Goal: Task Accomplishment & Management: Manage account settings

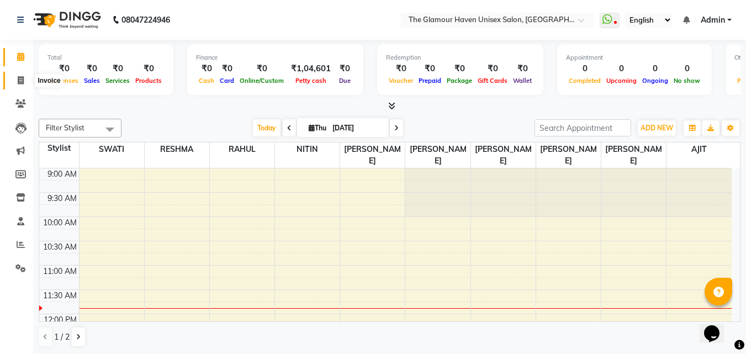
click at [20, 80] on icon at bounding box center [21, 80] width 6 height 8
select select "7124"
select select "service"
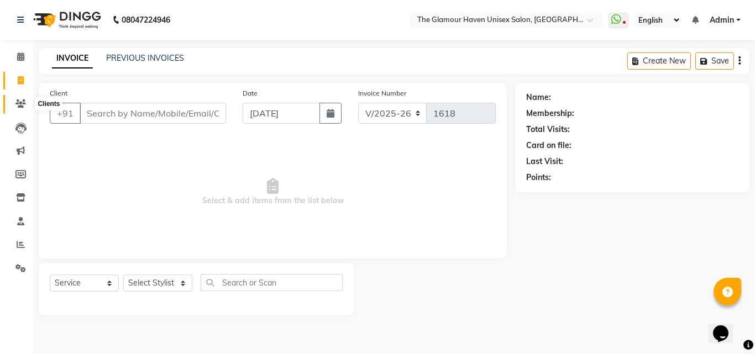
click at [20, 107] on icon at bounding box center [20, 103] width 10 height 8
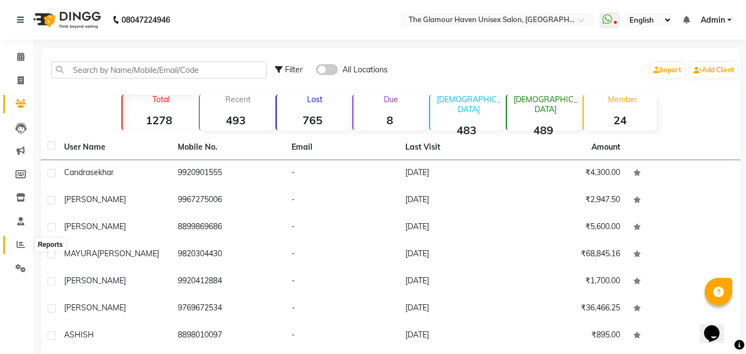
click at [19, 241] on icon at bounding box center [21, 244] width 8 height 8
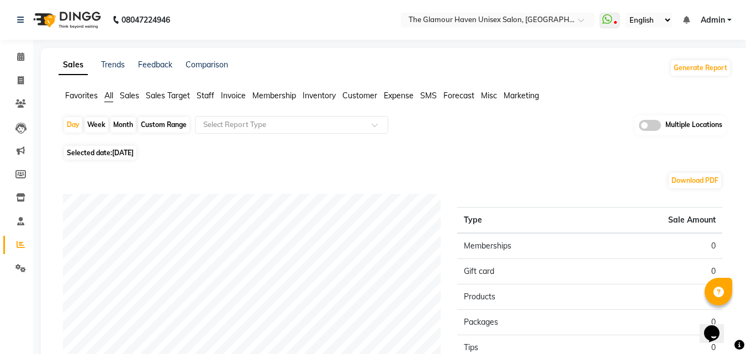
click at [234, 97] on span "Invoice" at bounding box center [233, 96] width 25 height 10
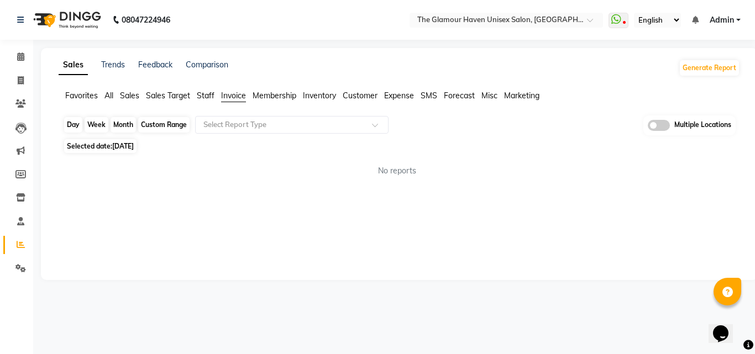
click at [74, 126] on div "Day" at bounding box center [73, 124] width 18 height 15
select select "9"
select select "2025"
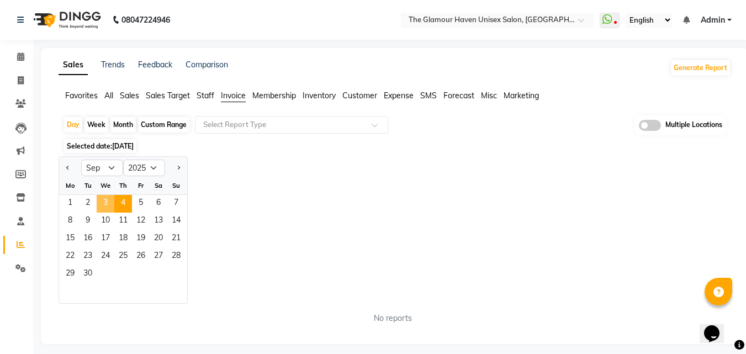
click at [101, 202] on span "3" at bounding box center [106, 204] width 18 height 18
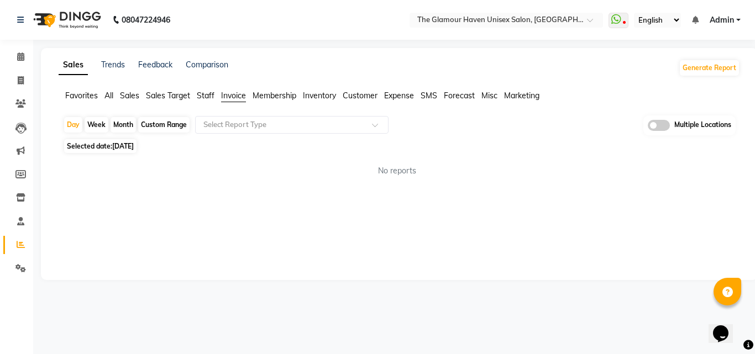
click at [225, 102] on li "Invoice" at bounding box center [233, 96] width 25 height 12
click at [132, 96] on span "Sales" at bounding box center [129, 96] width 19 height 10
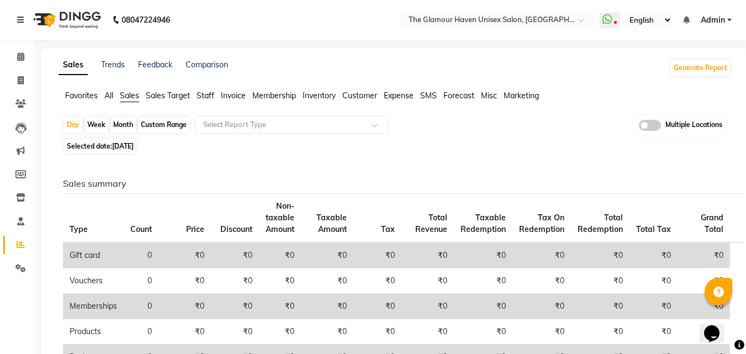
click at [167, 91] on span "Sales Target" at bounding box center [168, 96] width 44 height 10
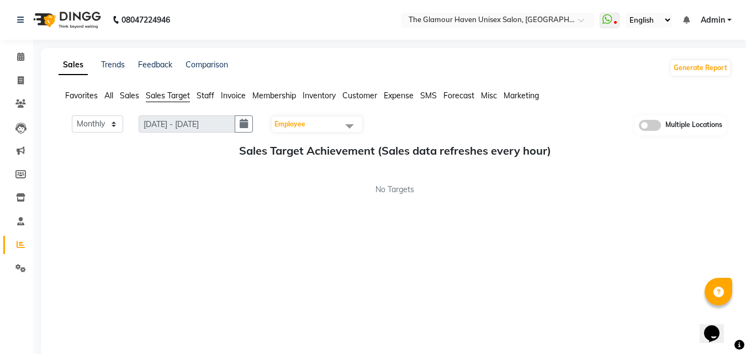
click at [206, 96] on span "Staff" at bounding box center [206, 96] width 18 height 10
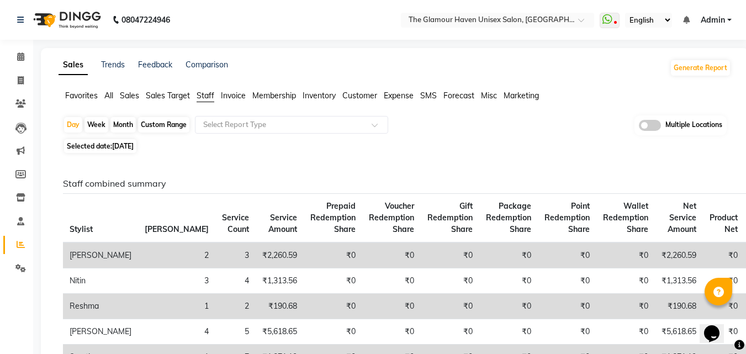
click at [178, 96] on span "Sales Target" at bounding box center [168, 96] width 44 height 10
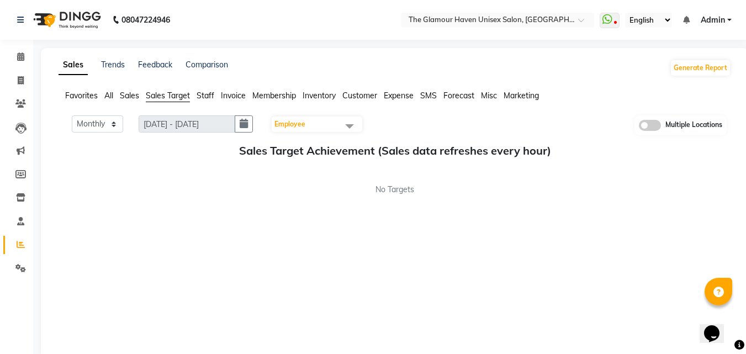
click at [198, 97] on span "Staff" at bounding box center [206, 96] width 18 height 10
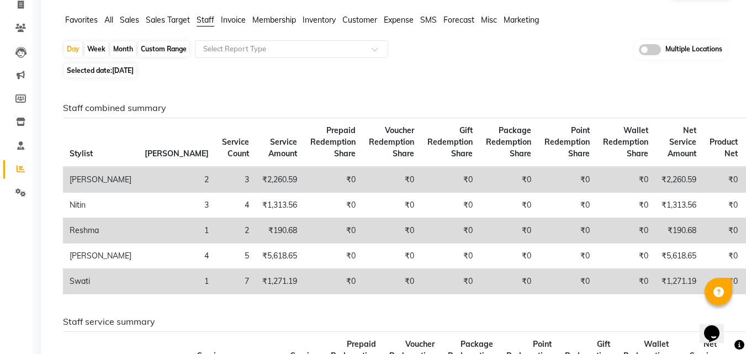
scroll to position [55, 0]
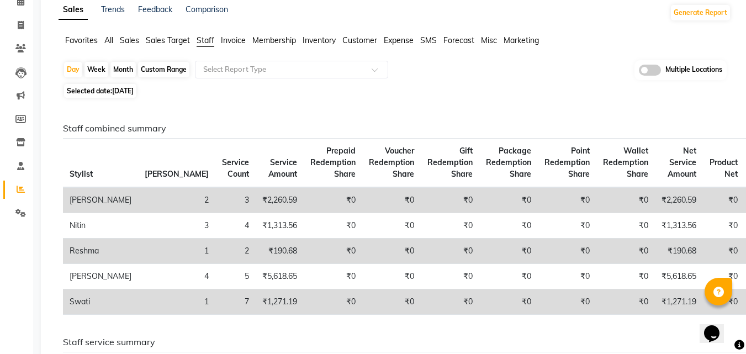
click at [233, 43] on span "Invoice" at bounding box center [233, 40] width 25 height 10
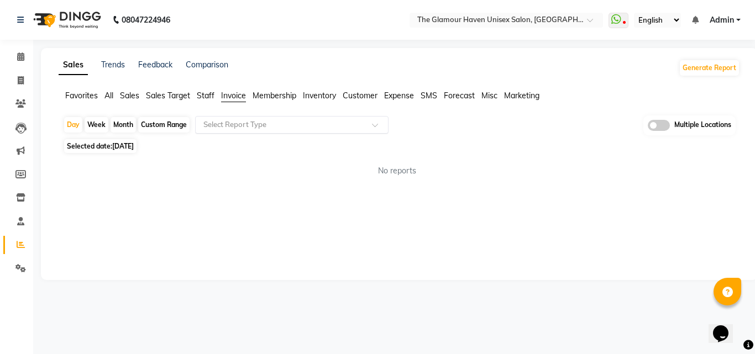
click at [379, 128] on span at bounding box center [379, 128] width 14 height 11
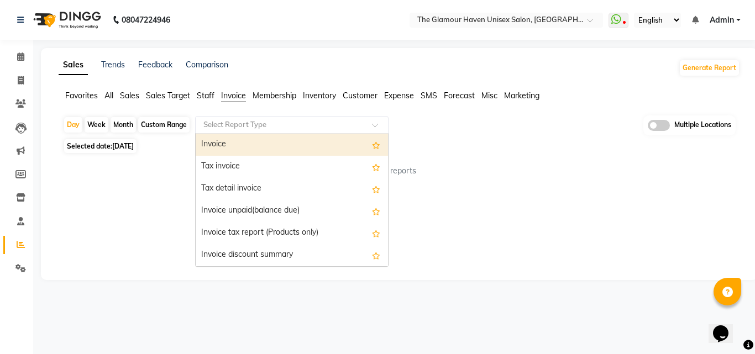
click at [239, 153] on div "Invoice" at bounding box center [292, 145] width 192 height 22
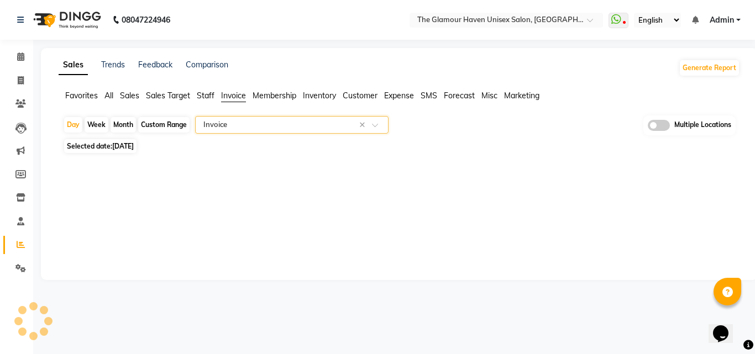
select select "full_report"
select select "csv"
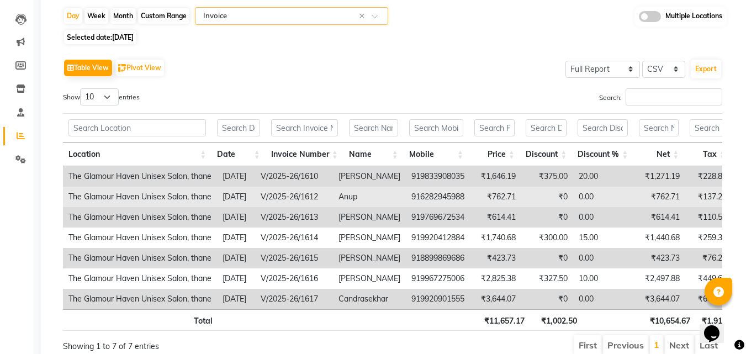
scroll to position [164, 0]
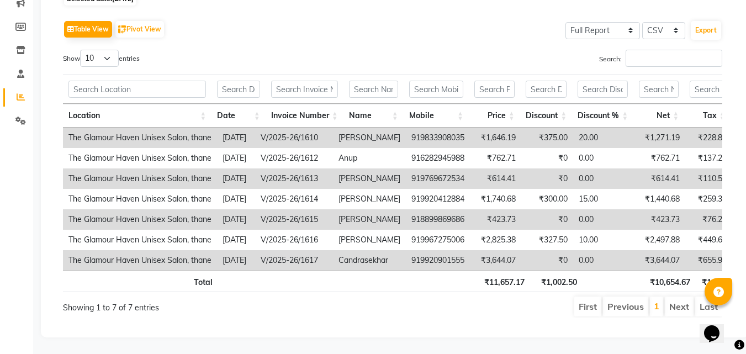
click at [302, 250] on td "V/2025-26/1617" at bounding box center [294, 260] width 78 height 20
click at [75, 250] on td "The Glamour Haven Unisex Salon, thane" at bounding box center [140, 260] width 154 height 20
click at [503, 250] on td "₹3,644.07" at bounding box center [495, 260] width 51 height 20
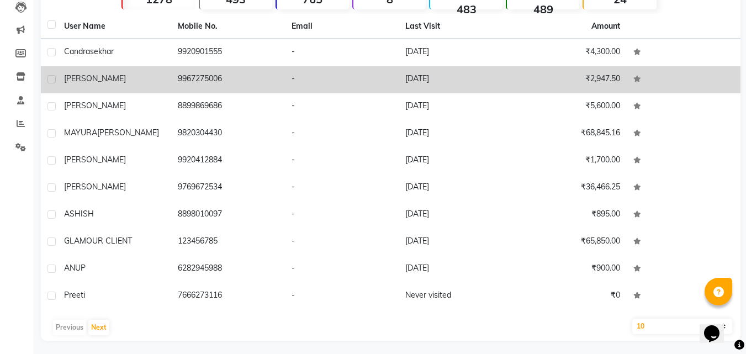
scroll to position [124, 0]
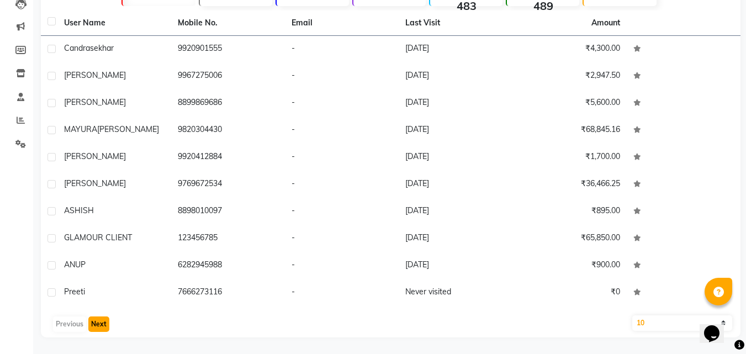
click at [97, 325] on button "Next" at bounding box center [98, 324] width 21 height 15
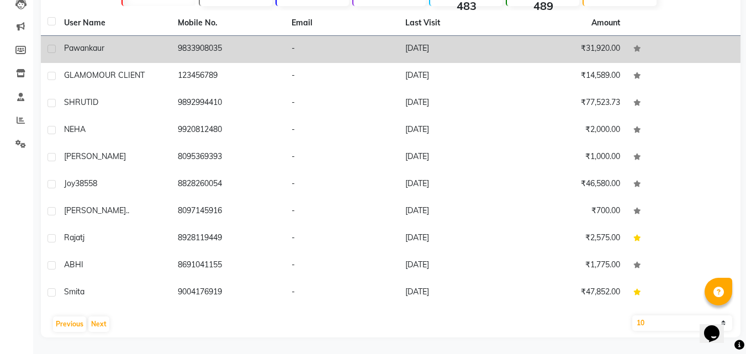
click at [263, 45] on td "9833908035" at bounding box center [228, 49] width 114 height 27
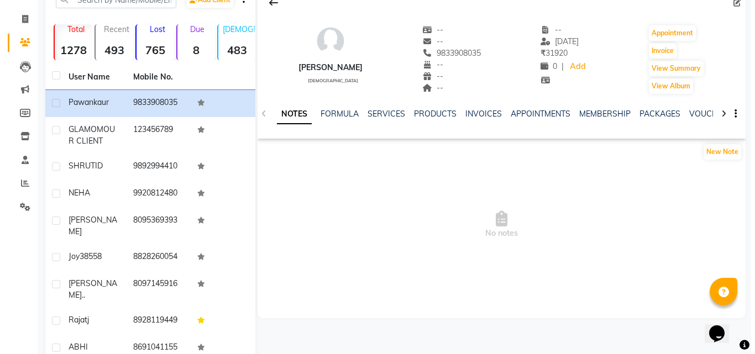
scroll to position [125, 0]
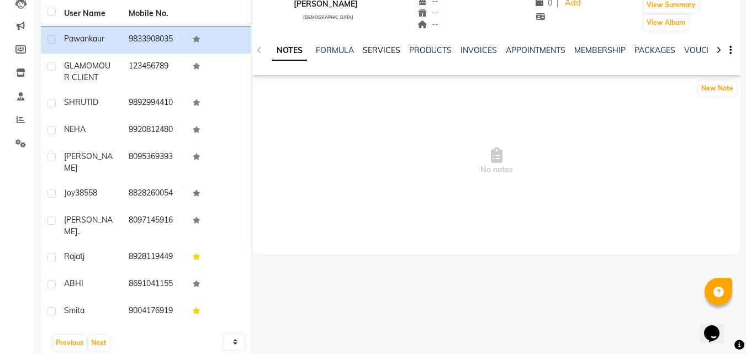
click at [385, 52] on link "SERVICES" at bounding box center [382, 50] width 38 height 10
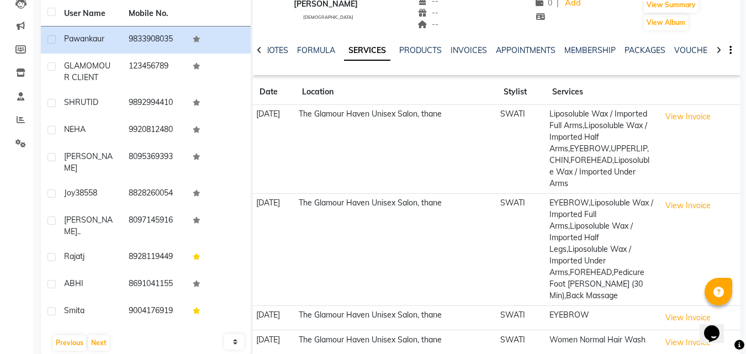
click at [480, 148] on td "The Glamour Haven Unisex Salon, thane" at bounding box center [397, 149] width 202 height 89
click at [694, 117] on button "View Invoice" at bounding box center [688, 116] width 55 height 17
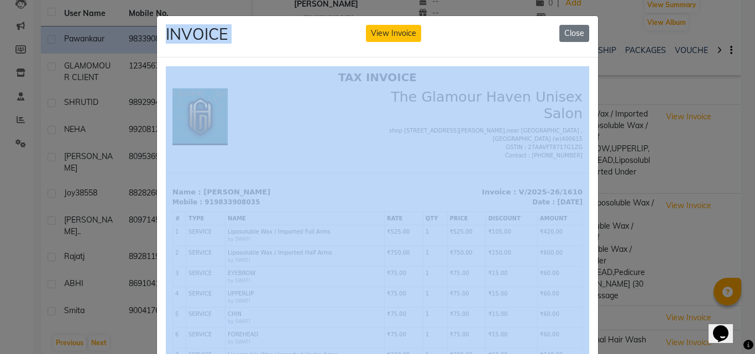
drag, startPoint x: 539, startPoint y: 34, endPoint x: 550, endPoint y: 8, distance: 27.7
click at [550, 8] on ngb-modal-window "INVOICE View Invoice Close" at bounding box center [377, 177] width 755 height 354
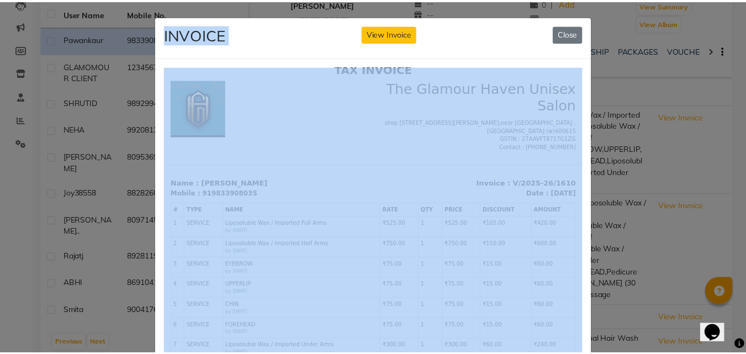
scroll to position [146, 0]
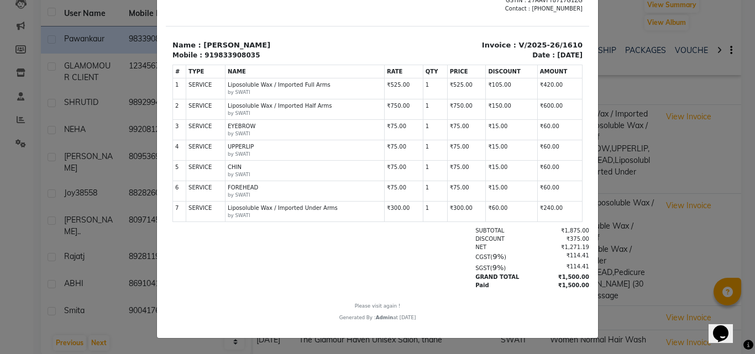
click at [685, 40] on ngb-modal-window "INVOICE View Invoice Close" at bounding box center [377, 177] width 755 height 354
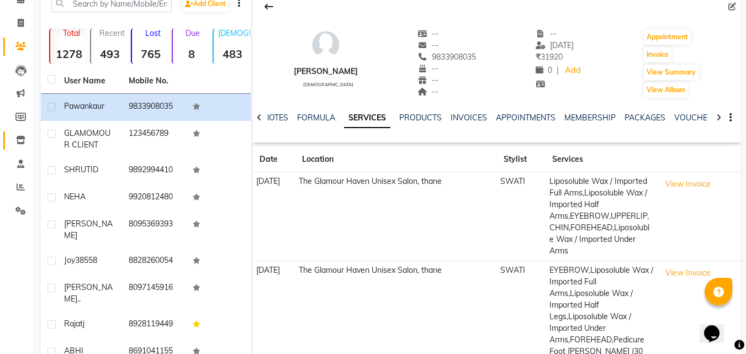
scroll to position [0, 0]
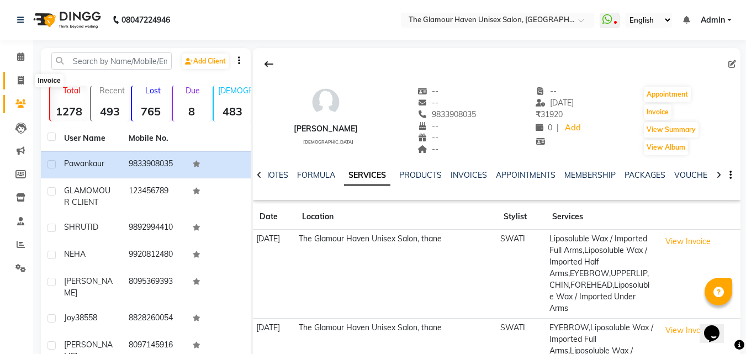
click at [24, 82] on icon at bounding box center [21, 80] width 6 height 8
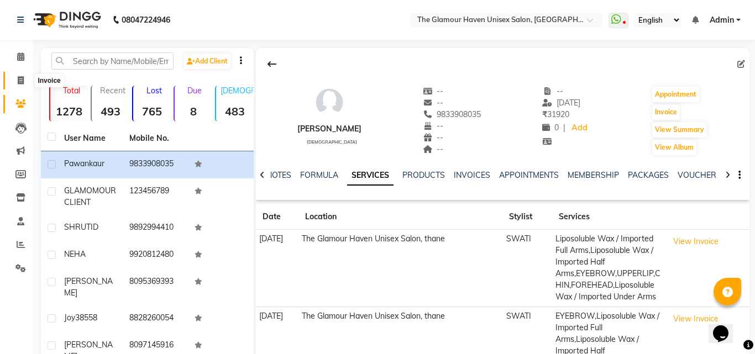
select select "7124"
select select "service"
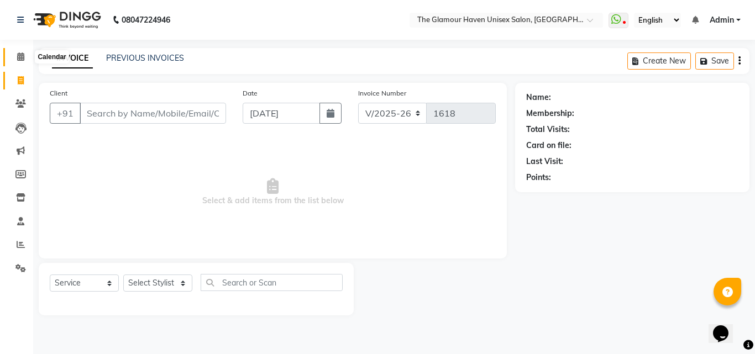
click at [25, 59] on span at bounding box center [20, 57] width 19 height 13
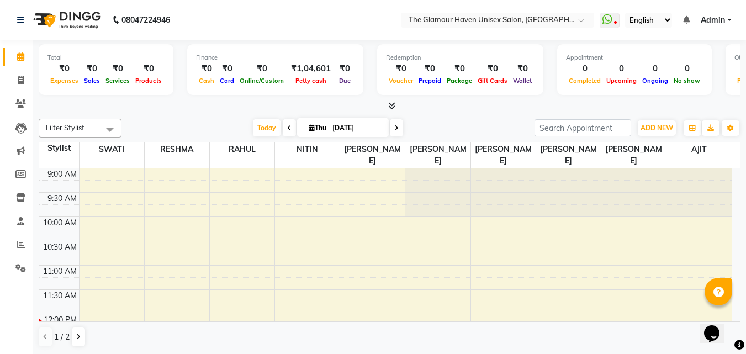
click at [213, 28] on nav "08047224946 Select Location × The Glamour Haven Unisex Salon, Thane WhatsApp St…" at bounding box center [373, 20] width 746 height 40
click at [22, 86] on span at bounding box center [20, 81] width 19 height 13
select select "7124"
select select "service"
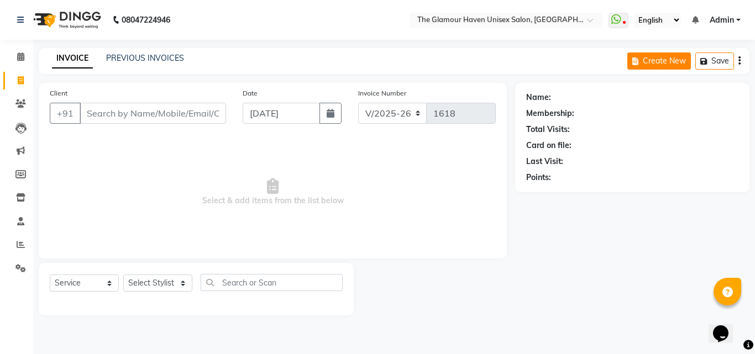
click at [674, 67] on button "Create New" at bounding box center [659, 60] width 64 height 17
select select "service"
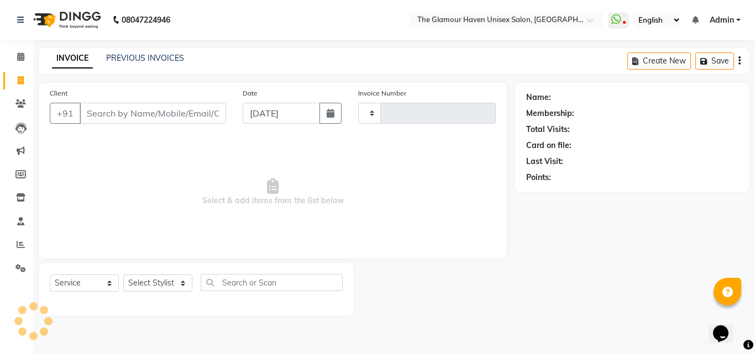
type input "1618"
select select "7124"
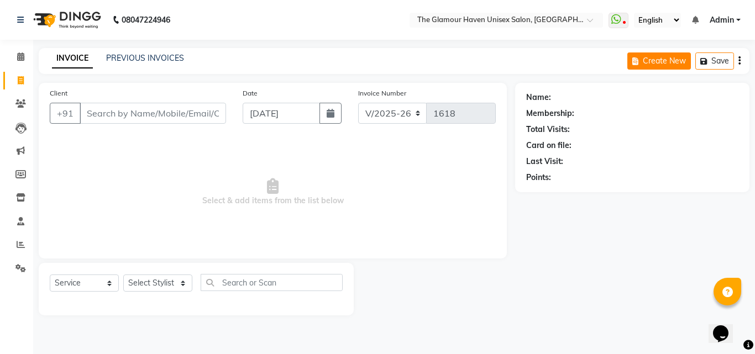
click at [666, 61] on button "Create New" at bounding box center [659, 60] width 64 height 17
select select "7124"
select select "service"
click at [666, 61] on button "Create New" at bounding box center [659, 60] width 64 height 17
select select "service"
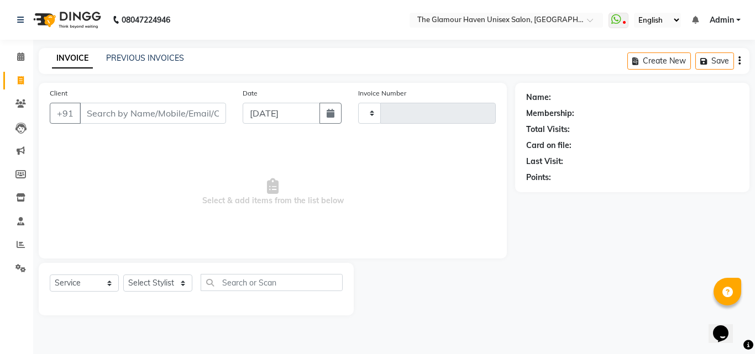
type input "1618"
select select "7124"
type input "83455"
click at [210, 112] on span "Add Client" at bounding box center [198, 113] width 44 height 11
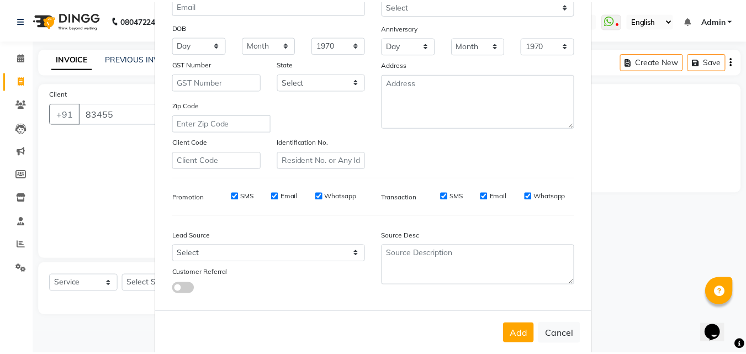
scroll to position [156, 0]
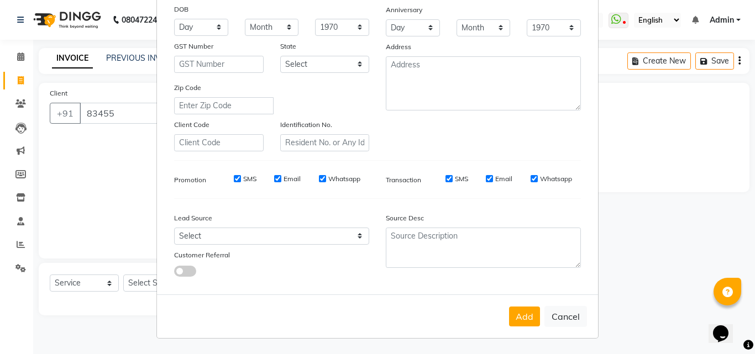
click at [638, 134] on ngb-modal-window "Add Client Generate Dummy Number Name Email DOB Day 01 02 03 04 05 06 07 08 09 …" at bounding box center [377, 177] width 755 height 354
click at [559, 314] on button "Cancel" at bounding box center [565, 316] width 43 height 21
select select
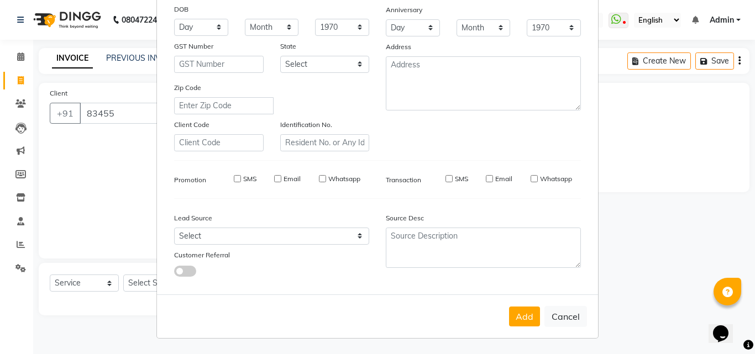
select select
checkbox input "false"
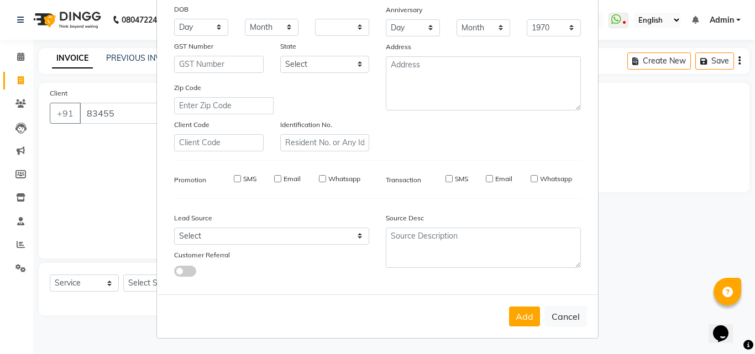
checkbox input "false"
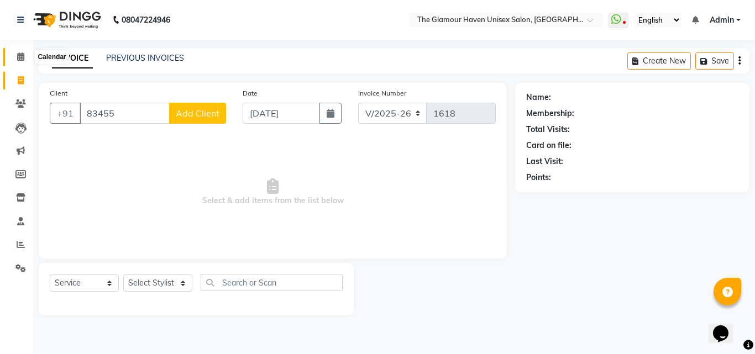
click at [20, 56] on icon at bounding box center [20, 56] width 7 height 8
click at [18, 106] on icon at bounding box center [20, 103] width 10 height 8
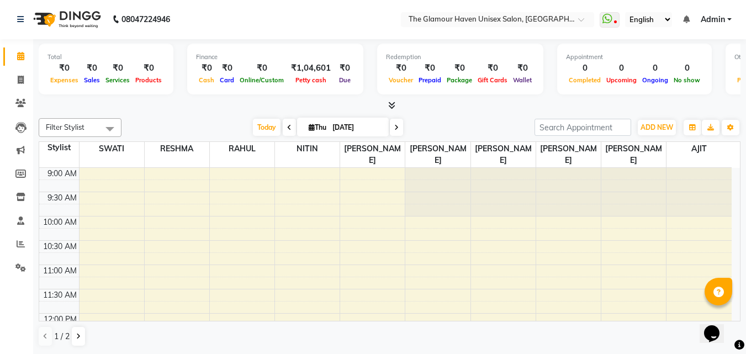
click at [731, 314] on div "Opens Chat This icon Opens the chat window." at bounding box center [717, 314] width 27 height 0
click at [18, 83] on icon at bounding box center [21, 80] width 6 height 8
select select "service"
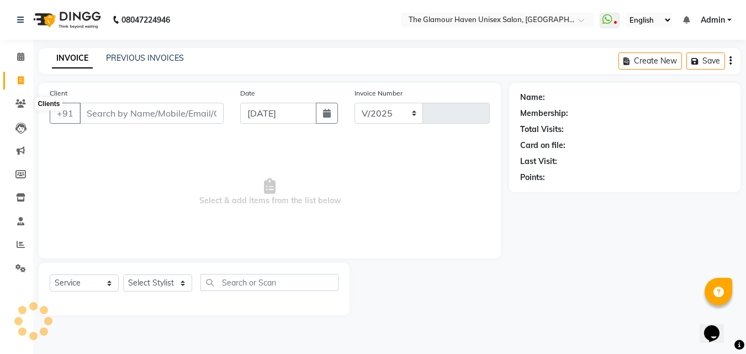
select select "7124"
type input "1618"
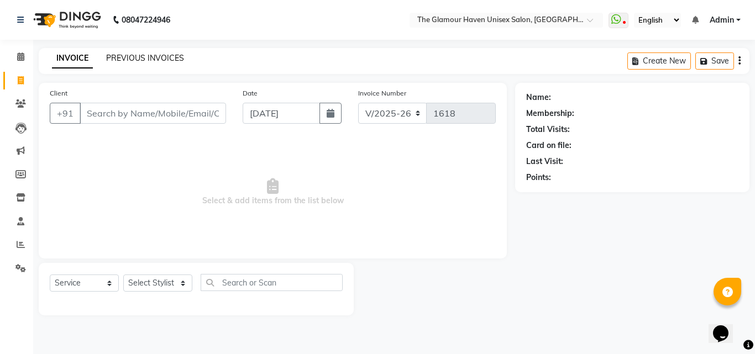
click at [127, 56] on link "PREVIOUS INVOICES" at bounding box center [145, 58] width 78 height 10
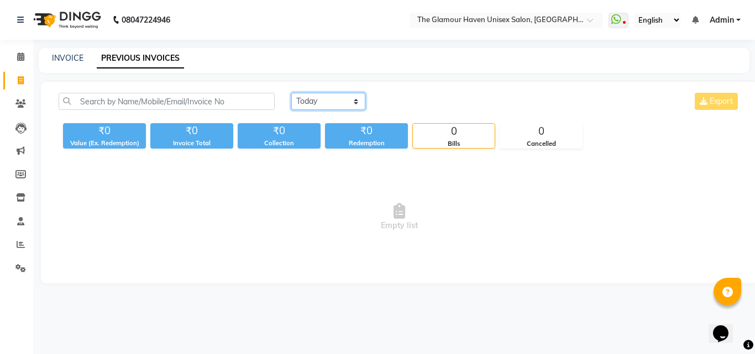
drag, startPoint x: 354, startPoint y: 98, endPoint x: 355, endPoint y: 103, distance: 5.6
click at [354, 98] on select "Today Yesterday Custom Range" at bounding box center [328, 101] width 74 height 17
click at [291, 93] on select "Today Yesterday Custom Range" at bounding box center [328, 101] width 74 height 17
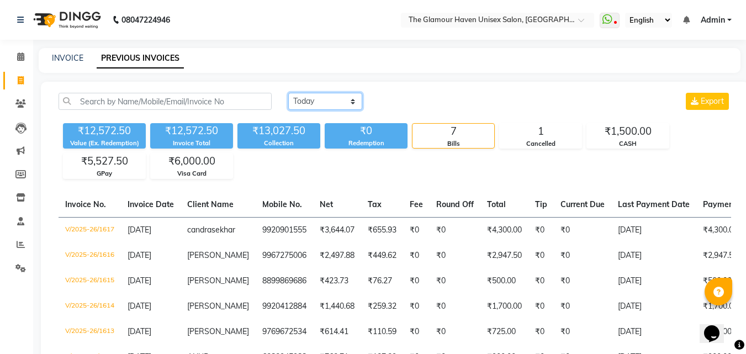
click at [350, 104] on select "Today Yesterday Custom Range" at bounding box center [325, 101] width 74 height 17
select select "range"
click at [288, 93] on select "Today Yesterday Custom Range" at bounding box center [325, 101] width 74 height 17
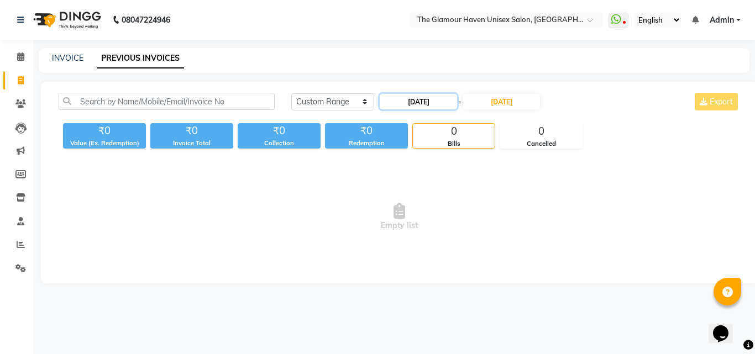
click at [407, 105] on input "[DATE]" at bounding box center [418, 101] width 77 height 15
select select "9"
select select "2025"
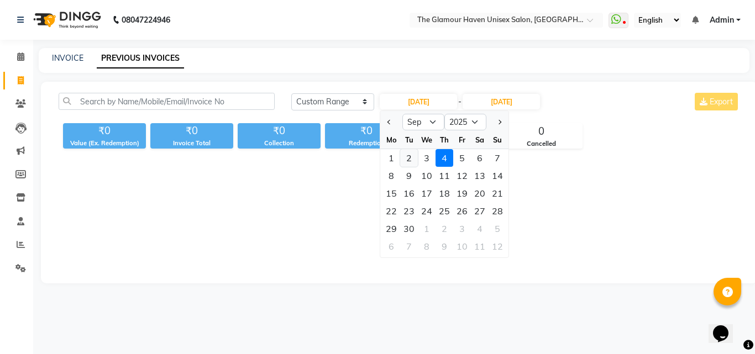
click at [409, 159] on div "2" at bounding box center [409, 158] width 18 height 18
type input "02-09-2025"
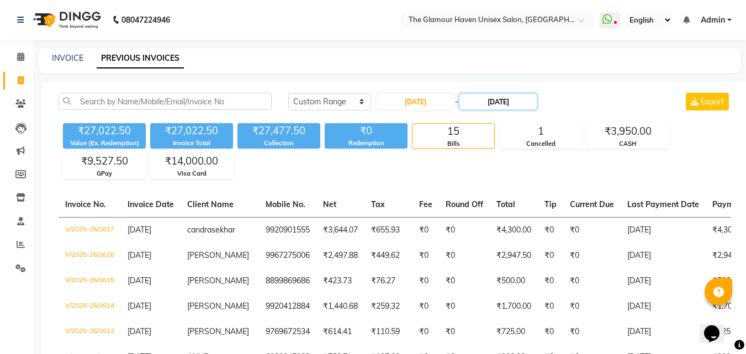
click at [497, 107] on input "04-09-2025" at bounding box center [498, 101] width 77 height 15
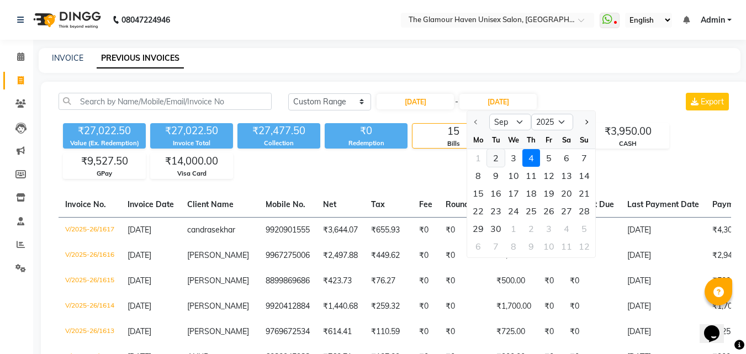
click at [499, 160] on div "2" at bounding box center [496, 158] width 18 height 18
type input "02-09-2025"
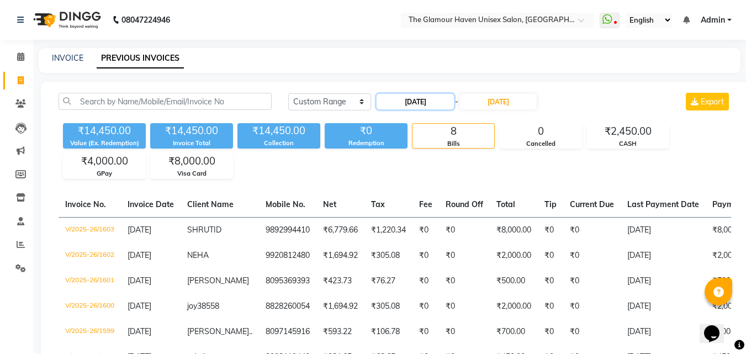
click at [407, 105] on input "02-09-2025" at bounding box center [415, 101] width 77 height 15
select select "9"
select select "2025"
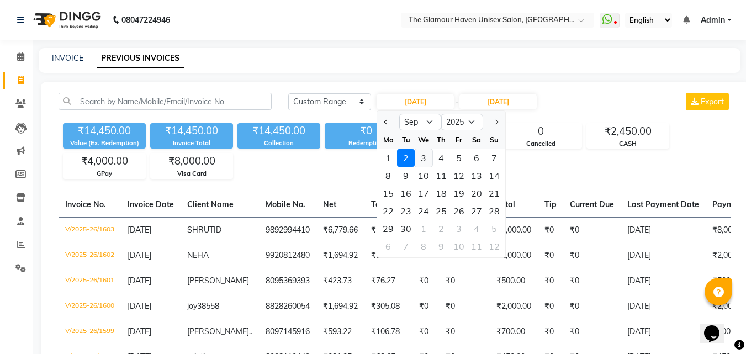
click at [426, 159] on div "3" at bounding box center [424, 158] width 18 height 18
type input "[DATE]"
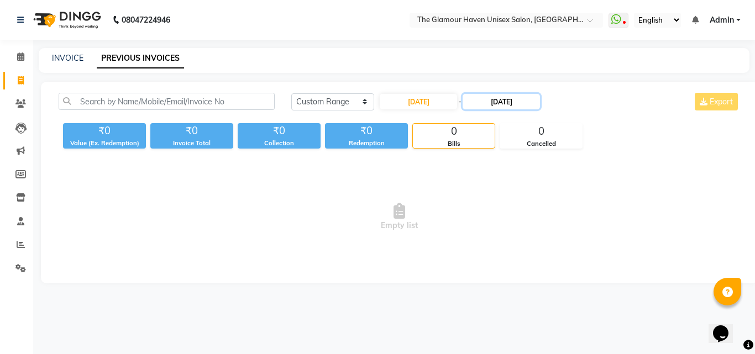
click at [498, 106] on input "02-09-2025" at bounding box center [500, 101] width 77 height 15
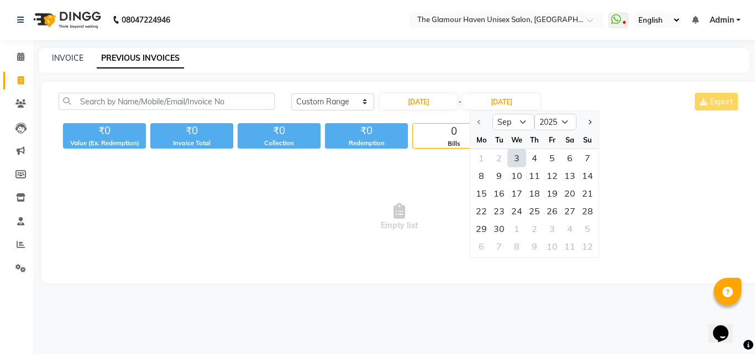
click at [519, 159] on div "3" at bounding box center [517, 158] width 18 height 18
type input "[DATE]"
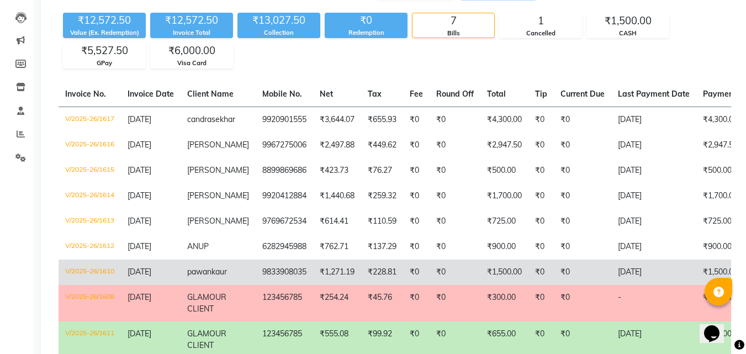
scroll to position [166, 0]
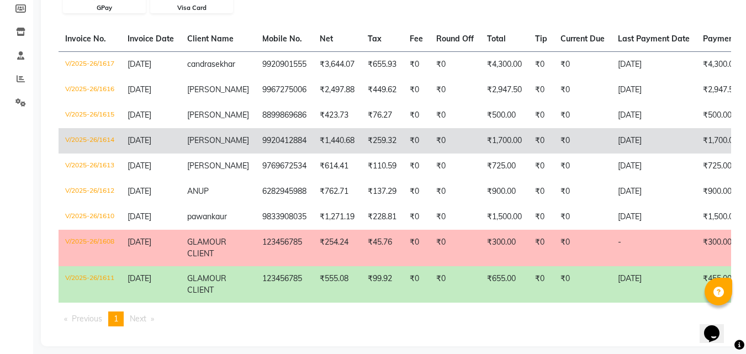
click at [410, 154] on td "₹0" at bounding box center [416, 140] width 27 height 25
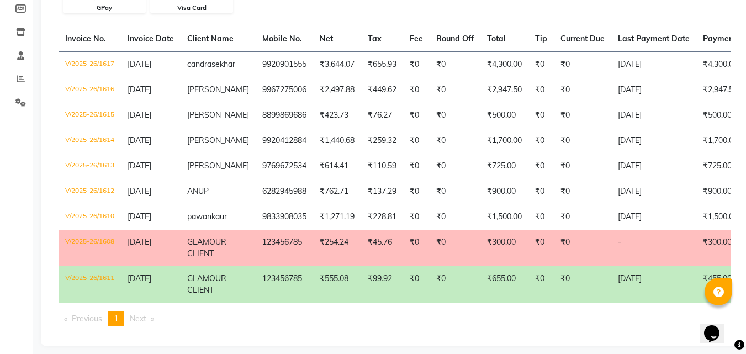
click at [361, 295] on td "₹99.92" at bounding box center [382, 284] width 42 height 36
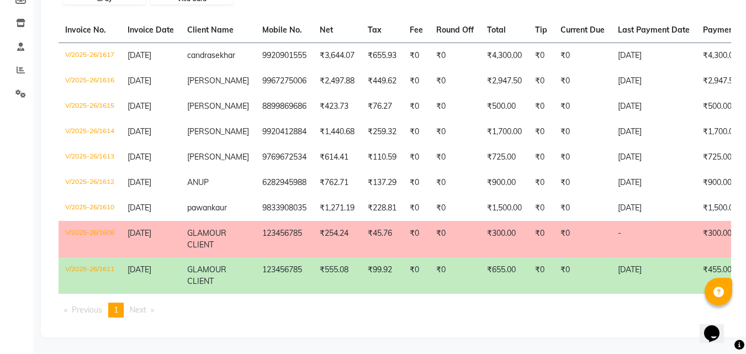
scroll to position [194, 0]
click at [291, 269] on td "123456785" at bounding box center [284, 275] width 57 height 36
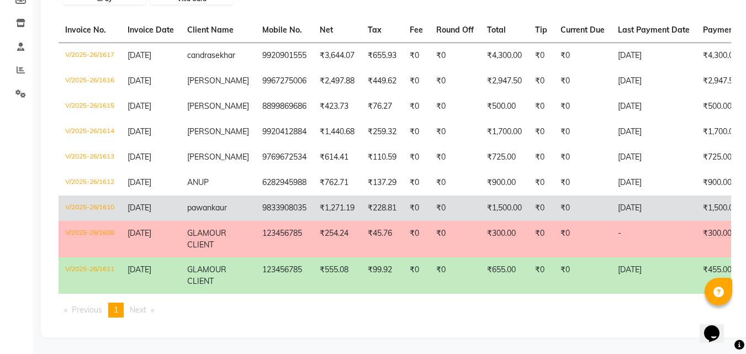
click at [281, 202] on td "9833908035" at bounding box center [284, 208] width 57 height 25
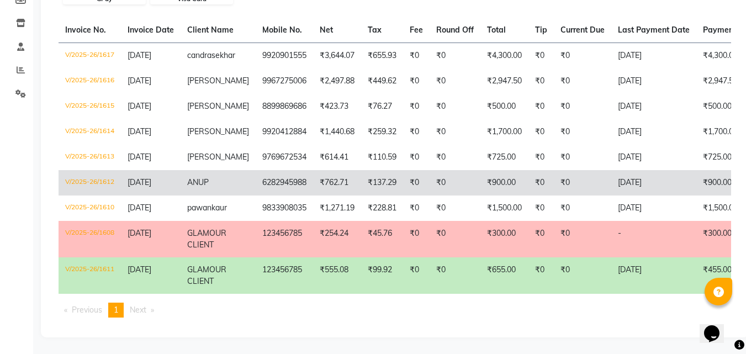
click at [299, 173] on td "6282945988" at bounding box center [284, 182] width 57 height 25
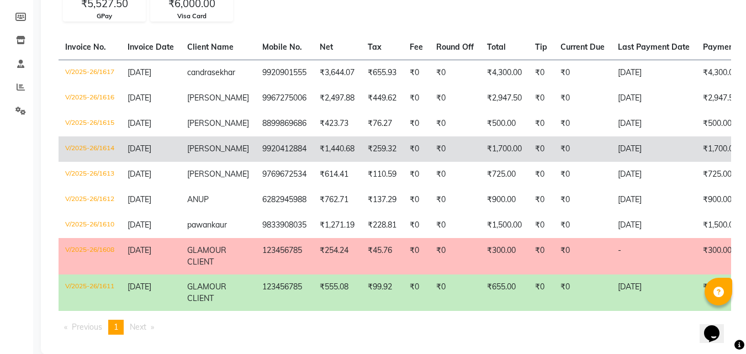
scroll to position [139, 0]
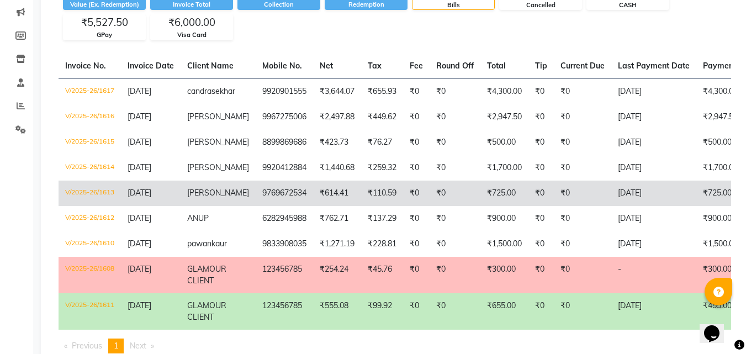
click at [261, 202] on td "9769672534" at bounding box center [284, 193] width 57 height 25
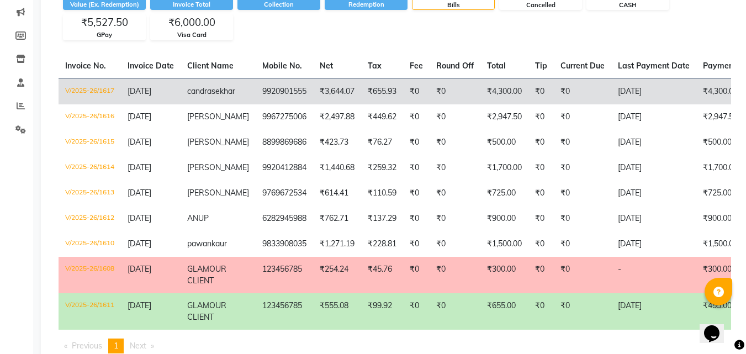
click at [283, 86] on td "9920901555" at bounding box center [284, 91] width 57 height 26
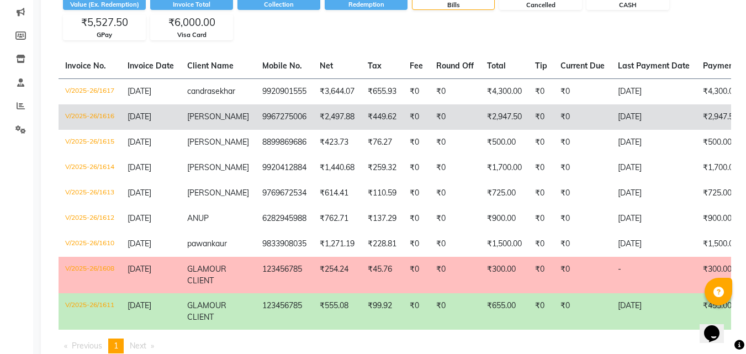
click at [271, 117] on td "9967275006" at bounding box center [284, 116] width 57 height 25
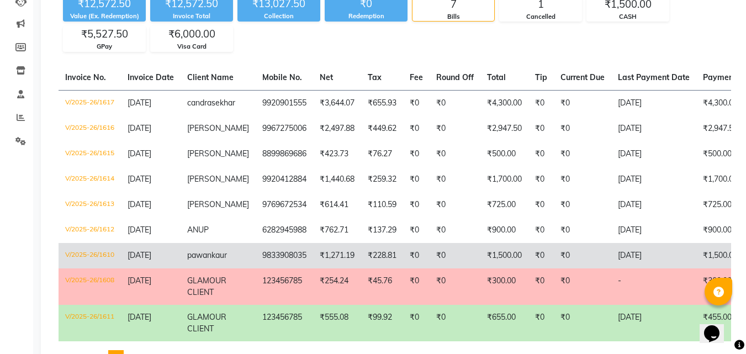
scroll to position [194, 0]
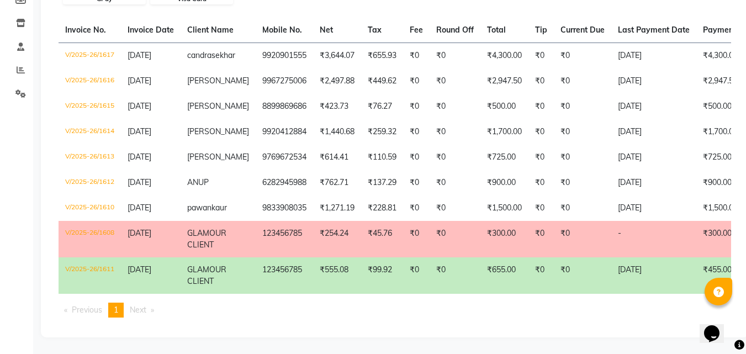
click at [454, 257] on td "₹0" at bounding box center [455, 275] width 51 height 36
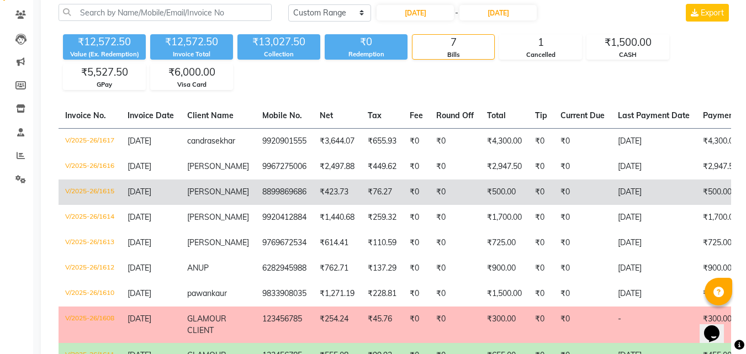
scroll to position [83, 0]
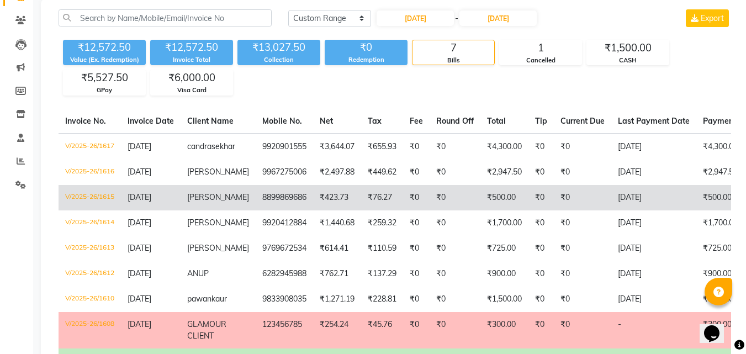
click at [446, 206] on td "₹0" at bounding box center [455, 197] width 51 height 25
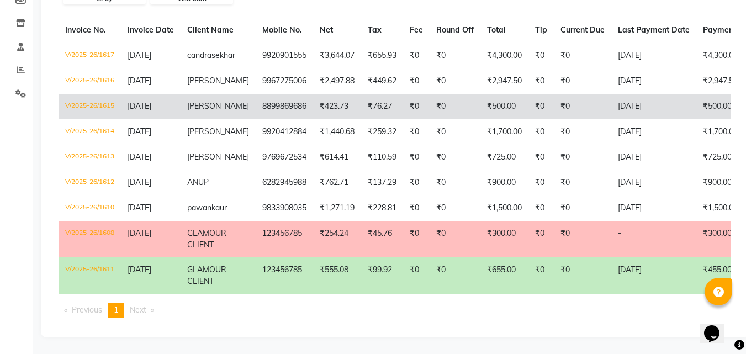
scroll to position [194, 0]
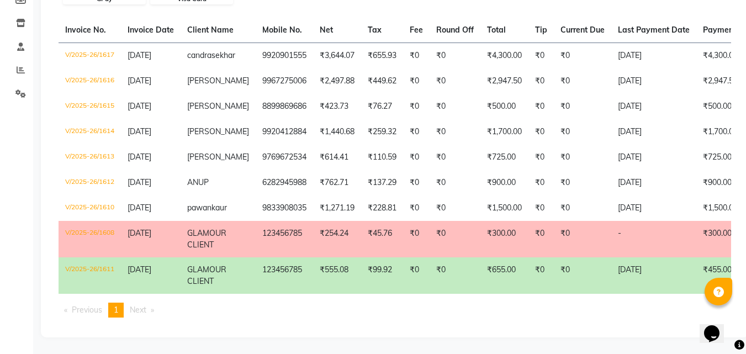
click at [316, 236] on td "₹254.24" at bounding box center [337, 239] width 48 height 36
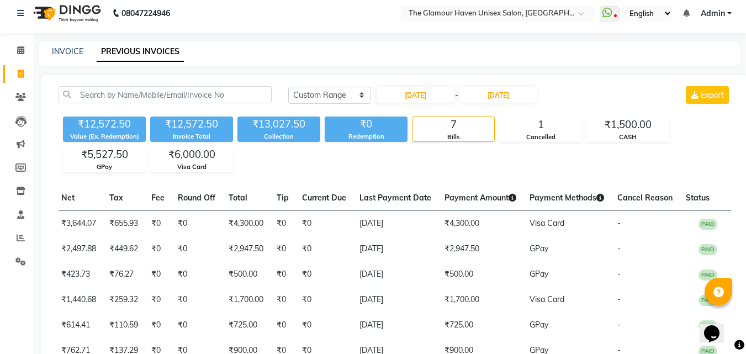
scroll to position [0, 0]
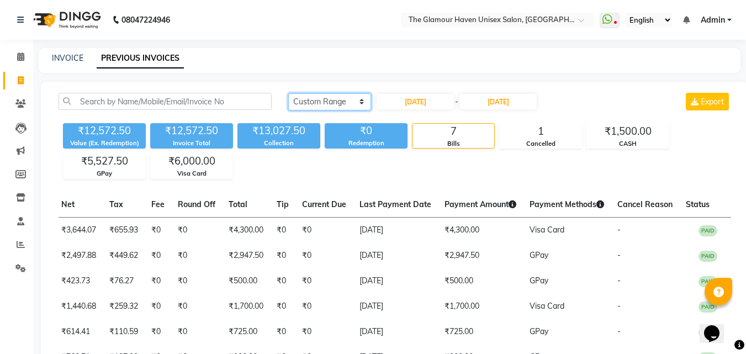
click at [362, 103] on select "Today Yesterday Custom Range" at bounding box center [329, 101] width 83 height 17
drag, startPoint x: 16, startPoint y: 55, endPoint x: 117, endPoint y: 0, distance: 115.0
click at [16, 55] on span at bounding box center [20, 57] width 19 height 13
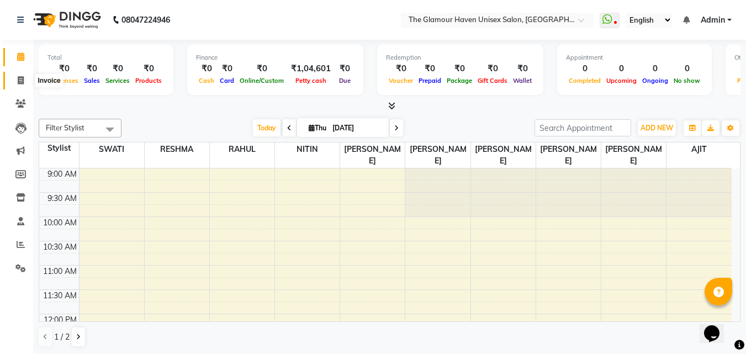
click at [17, 78] on span at bounding box center [20, 81] width 19 height 13
select select "7124"
select select "service"
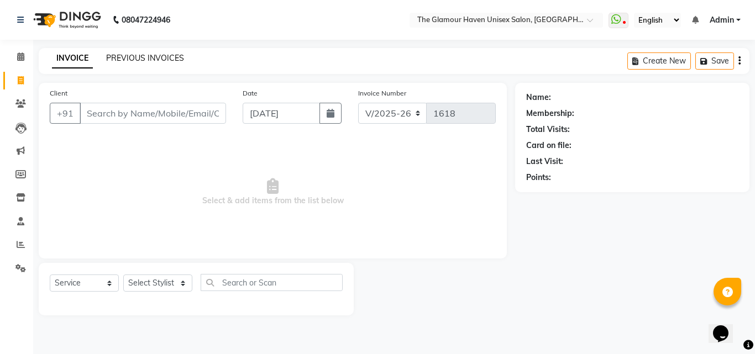
click at [156, 56] on link "PREVIOUS INVOICES" at bounding box center [145, 58] width 78 height 10
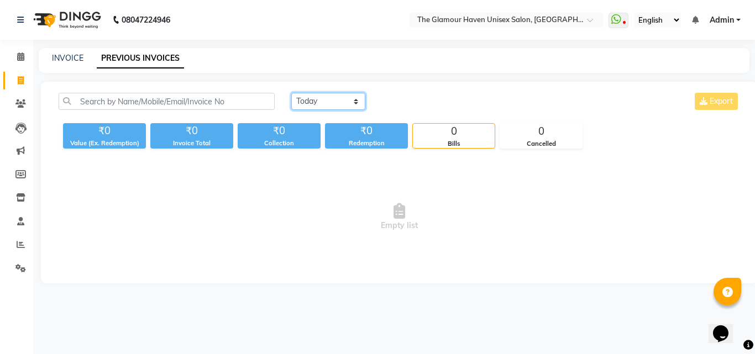
click at [354, 99] on select "Today Yesterday Custom Range" at bounding box center [328, 101] width 74 height 17
select select "yesterday"
click at [291, 93] on select "Today Yesterday Custom Range" at bounding box center [328, 101] width 74 height 17
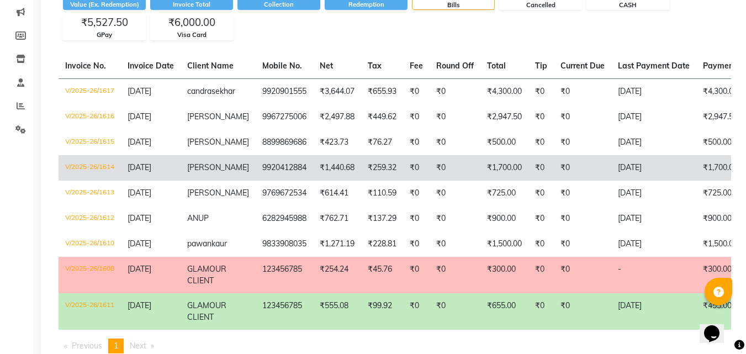
scroll to position [83, 0]
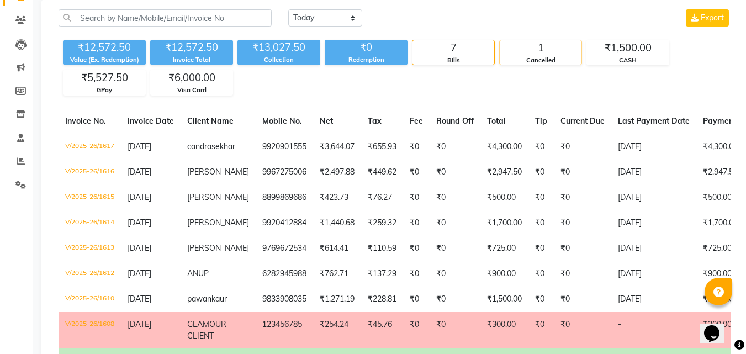
click at [539, 61] on div "Cancelled" at bounding box center [541, 60] width 82 height 9
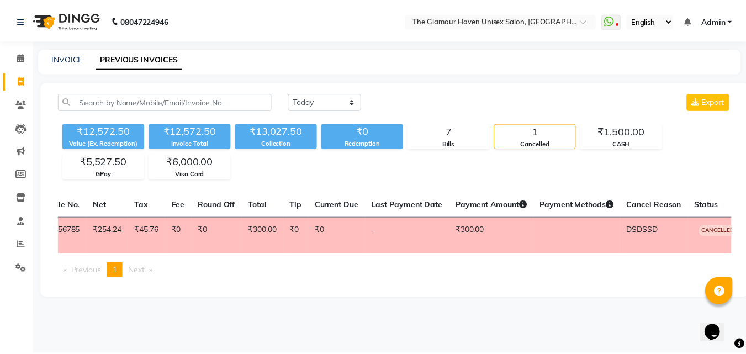
scroll to position [0, 224]
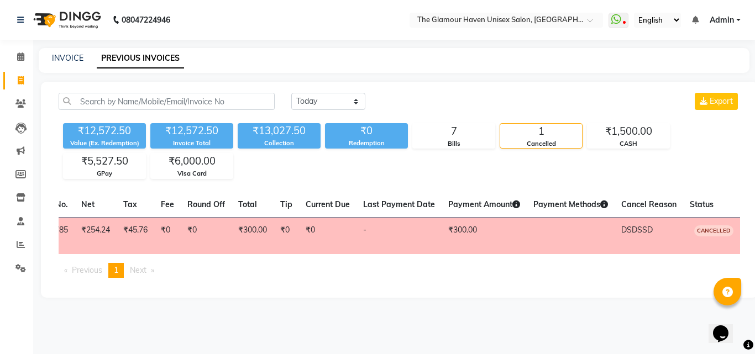
click at [628, 234] on span "DSDSSD" at bounding box center [636, 230] width 31 height 10
click at [25, 62] on span at bounding box center [20, 57] width 19 height 13
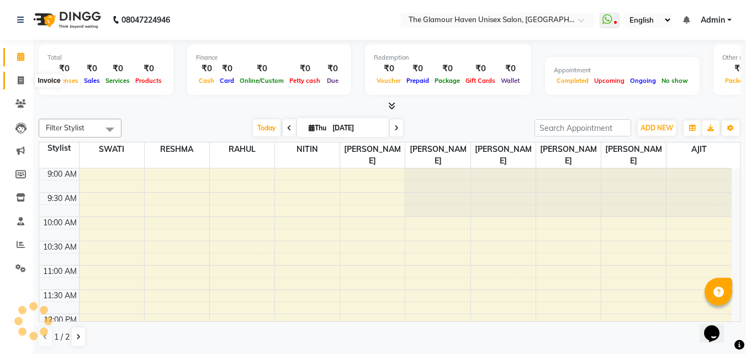
click at [19, 81] on icon at bounding box center [21, 80] width 6 height 8
select select "service"
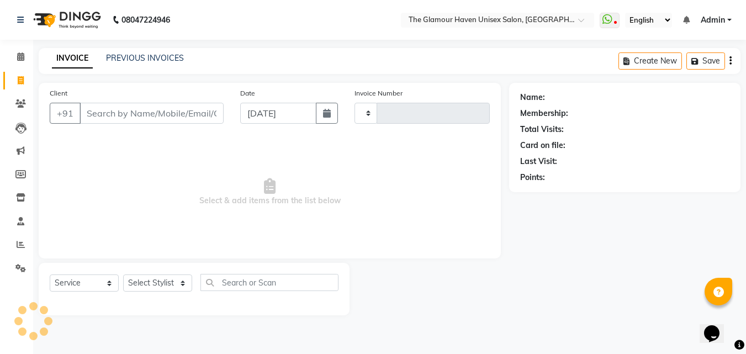
type input "1618"
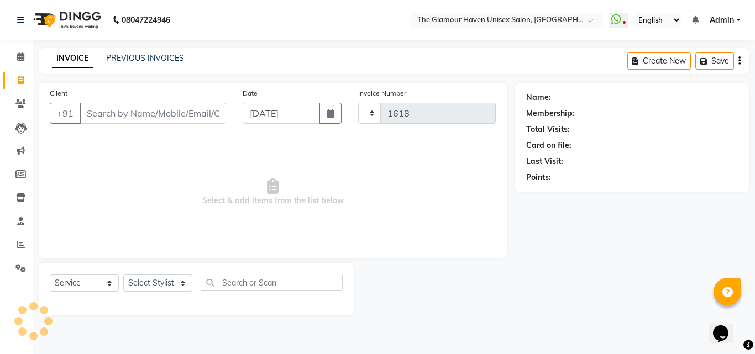
select select "7124"
click at [325, 114] on button "button" at bounding box center [330, 113] width 22 height 21
select select "9"
select select "2025"
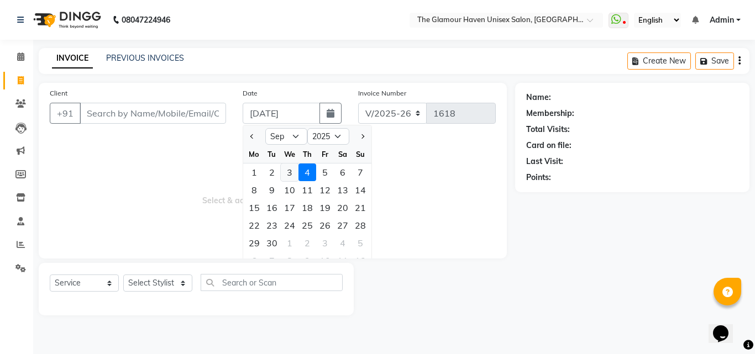
click at [287, 170] on div "3" at bounding box center [290, 173] width 18 height 18
type input "[DATE]"
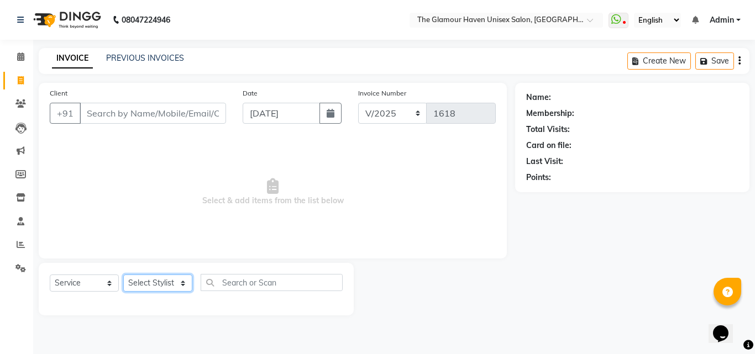
click at [181, 285] on select "Select Stylist AJIT Bharat sen darshna gole Geeta shetye NITIN RAHUL Rahul Dixi…" at bounding box center [157, 283] width 69 height 17
select select "59909"
click at [123, 275] on select "Select Stylist AJIT Bharat sen darshna gole Geeta shetye NITIN RAHUL Rahul Dixi…" at bounding box center [157, 283] width 69 height 17
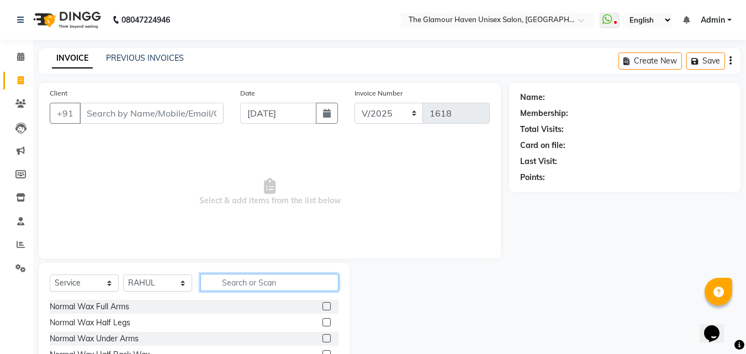
click at [290, 280] on input "text" at bounding box center [270, 282] width 138 height 17
type input "nai"
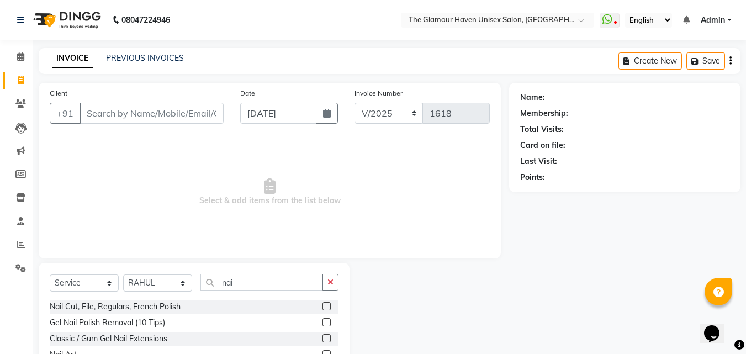
click at [328, 304] on label at bounding box center [327, 306] width 8 height 8
click at [328, 304] on input "checkbox" at bounding box center [326, 306] width 7 height 7
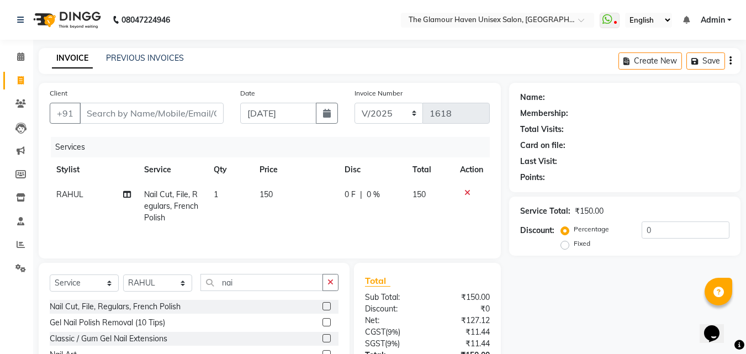
checkbox input "false"
click at [328, 297] on div "Select Service Product Membership Package Voucher Prepaid Gift Card Select Styl…" at bounding box center [194, 287] width 289 height 26
click at [329, 290] on button "button" at bounding box center [331, 282] width 16 height 17
click at [293, 194] on td "150" at bounding box center [295, 206] width 85 height 48
select select "59909"
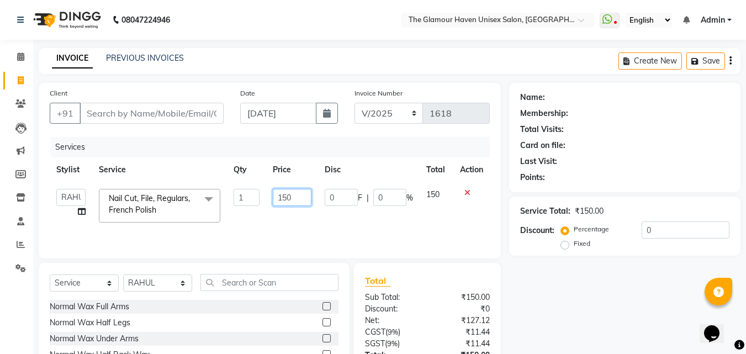
drag, startPoint x: 293, startPoint y: 194, endPoint x: 277, endPoint y: 198, distance: 16.5
click at [279, 197] on input "150" at bounding box center [292, 197] width 38 height 17
type input "200"
click at [285, 223] on td "200" at bounding box center [291, 205] width 51 height 47
select select "59909"
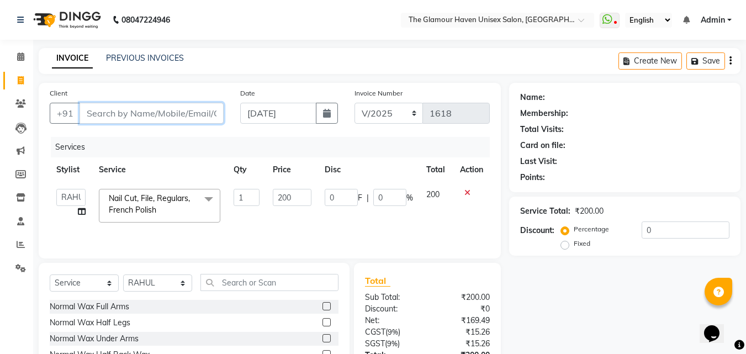
click at [191, 108] on input "Client" at bounding box center [152, 113] width 144 height 21
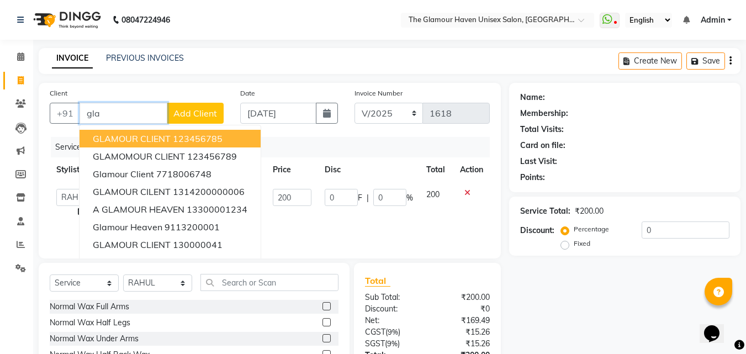
click at [191, 134] on ngb-highlight "123456785" at bounding box center [198, 138] width 50 height 11
type input "123456785"
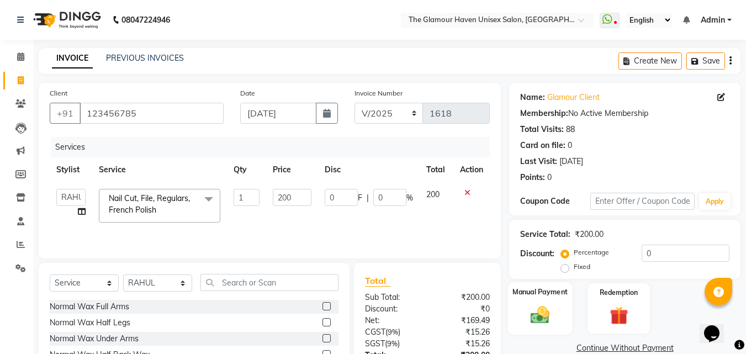
click at [550, 325] on img at bounding box center [540, 315] width 31 height 22
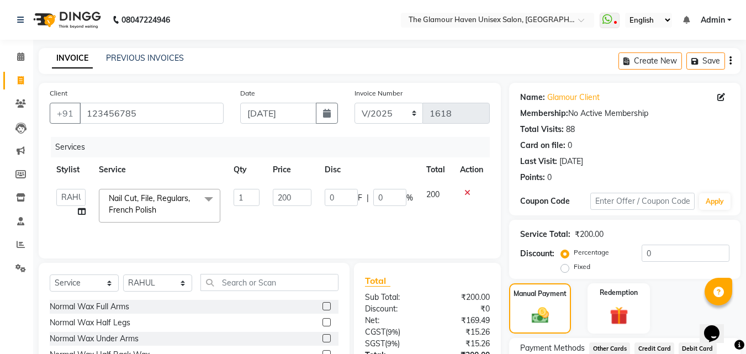
scroll to position [90, 0]
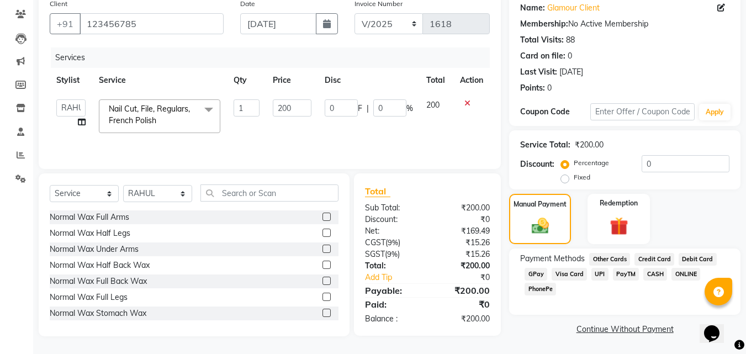
click at [538, 273] on span "GPay" at bounding box center [536, 274] width 23 height 13
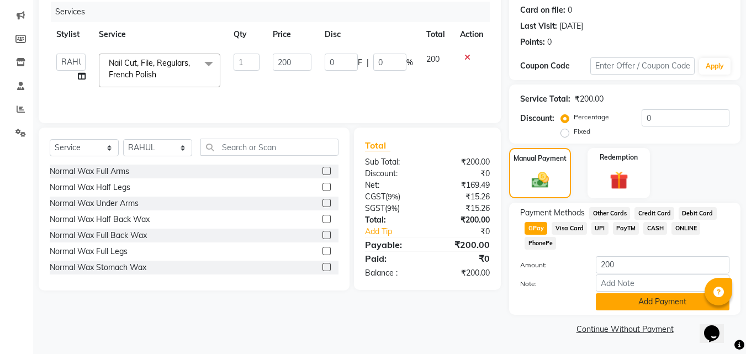
click at [628, 298] on button "Add Payment" at bounding box center [663, 301] width 134 height 17
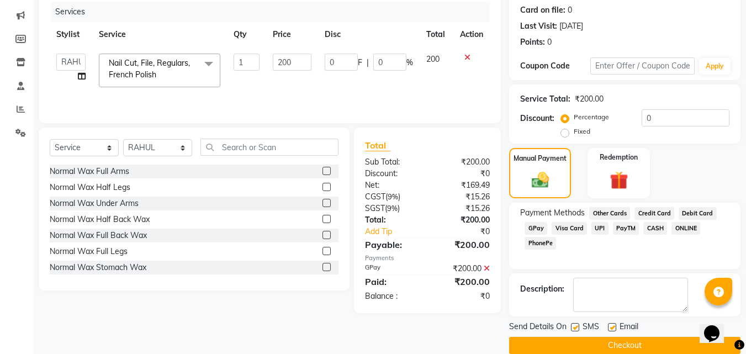
scroll to position [152, 0]
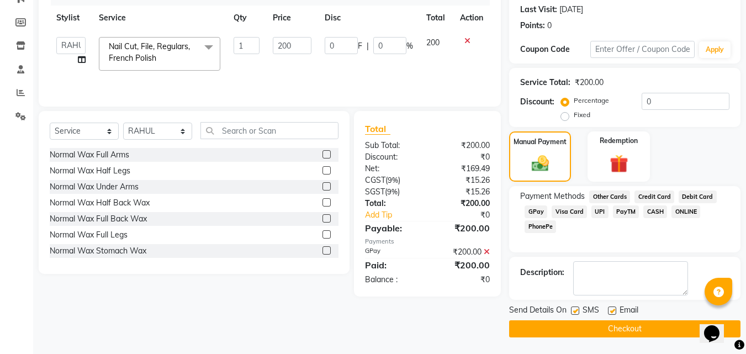
click at [620, 323] on button "Checkout" at bounding box center [625, 328] width 232 height 17
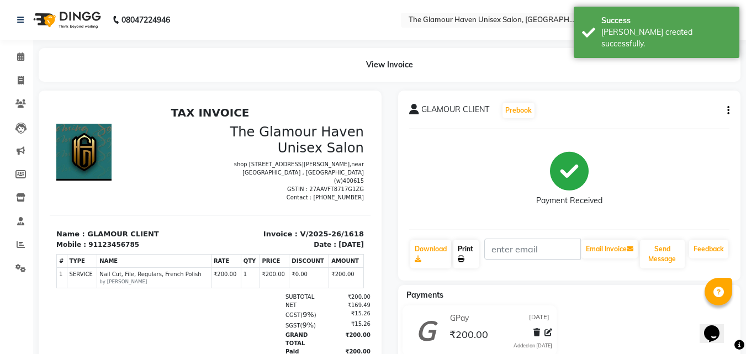
click at [470, 249] on link "Print" at bounding box center [466, 254] width 25 height 29
click at [16, 60] on span at bounding box center [20, 57] width 19 height 13
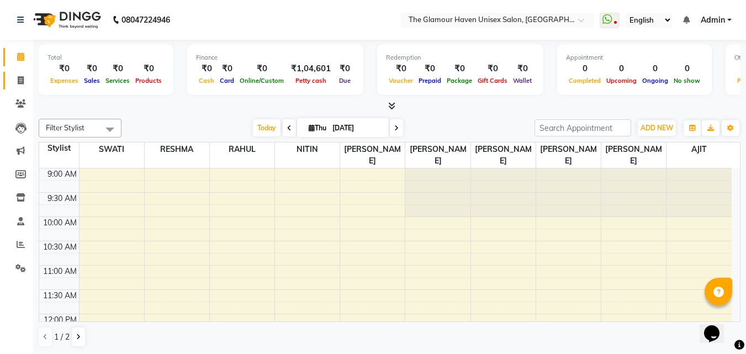
click at [22, 88] on link "Invoice" at bounding box center [16, 81] width 27 height 18
select select "service"
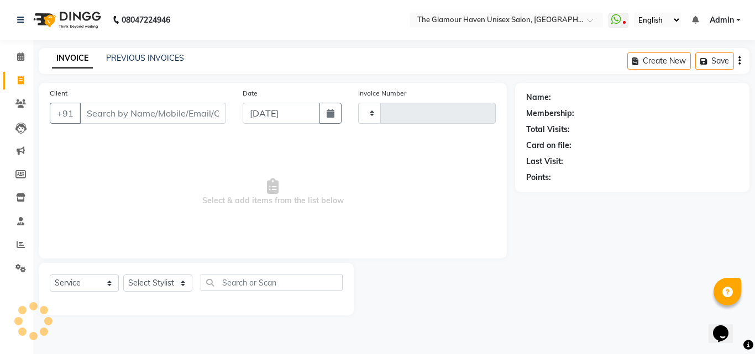
type input "1619"
select select "7124"
click at [20, 66] on li "Calendar" at bounding box center [16, 57] width 33 height 24
click at [22, 59] on icon at bounding box center [20, 56] width 7 height 8
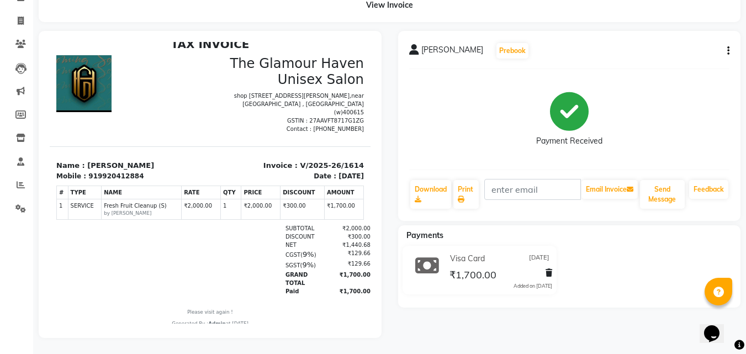
scroll to position [69, 0]
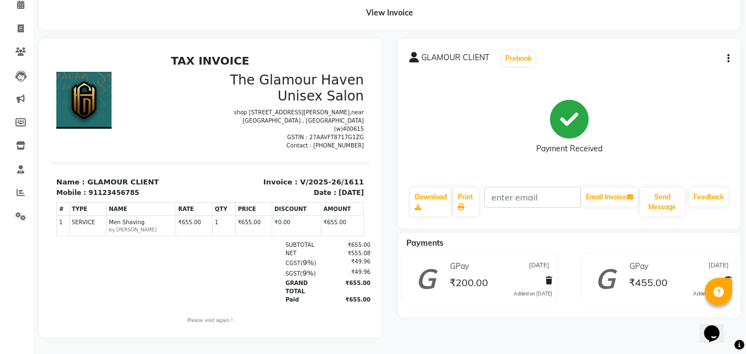
scroll to position [60, 0]
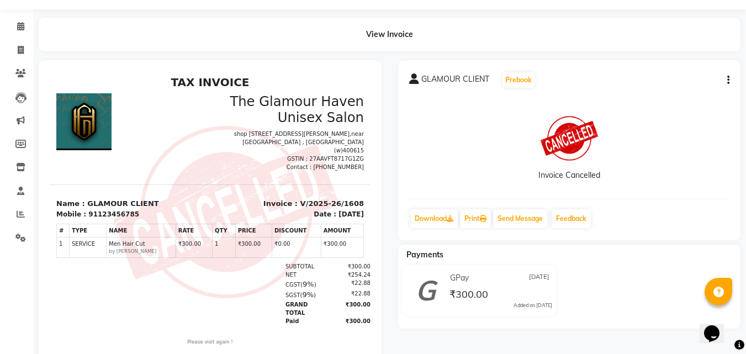
scroll to position [5, 0]
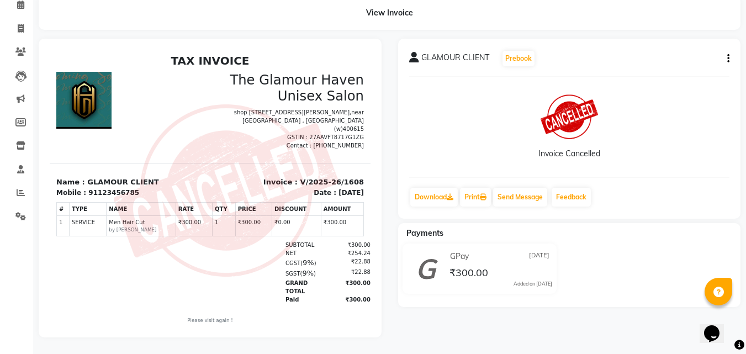
scroll to position [60, 0]
click at [728, 59] on icon "button" at bounding box center [729, 59] width 2 height 1
click at [672, 187] on div "Download Print Send Message Feedback" at bounding box center [569, 197] width 321 height 21
click at [455, 252] on span "GPay" at bounding box center [459, 257] width 19 height 12
click at [470, 250] on div "GPay 03-09-2025" at bounding box center [500, 256] width 105 height 17
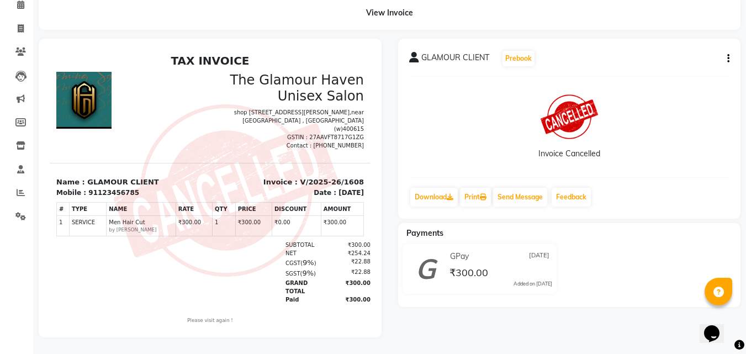
click at [471, 249] on div "GPay 03-09-2025" at bounding box center [500, 256] width 105 height 17
click at [474, 251] on div "GPay 03-09-2025" at bounding box center [500, 256] width 105 height 17
click at [460, 248] on div "GPay 03-09-2025" at bounding box center [500, 256] width 105 height 17
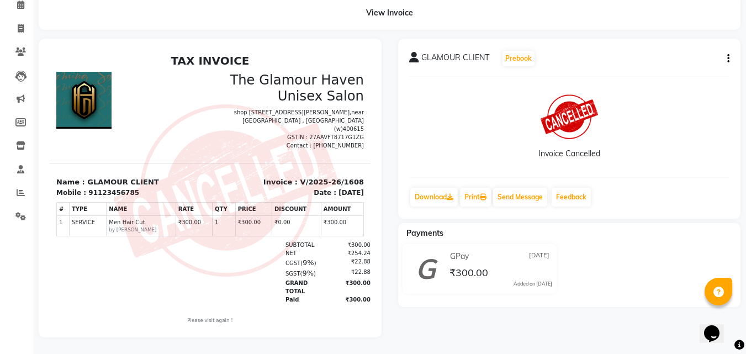
scroll to position [9, 0]
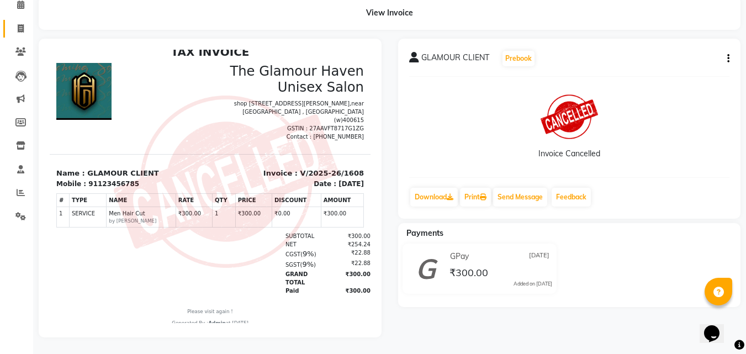
drag, startPoint x: 24, startPoint y: 29, endPoint x: 21, endPoint y: 24, distance: 5.7
click at [23, 28] on li "Invoice" at bounding box center [16, 29] width 33 height 24
click at [21, 24] on span at bounding box center [20, 29] width 19 height 13
select select "service"
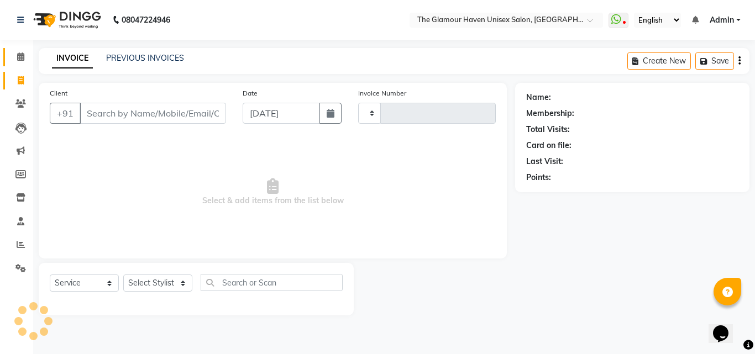
type input "1618"
select select "7124"
click at [14, 61] on span at bounding box center [20, 57] width 19 height 13
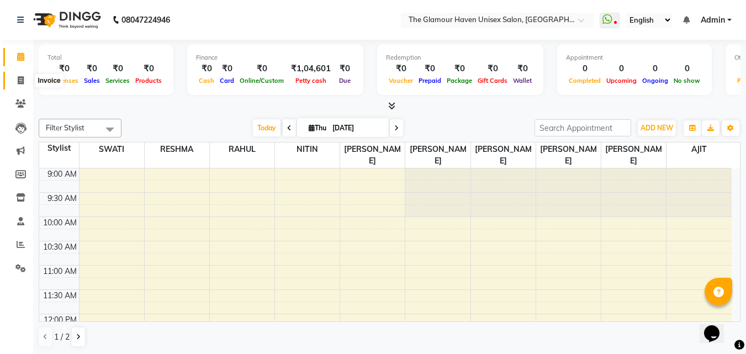
click at [19, 82] on icon at bounding box center [21, 80] width 6 height 8
select select "7124"
select select "service"
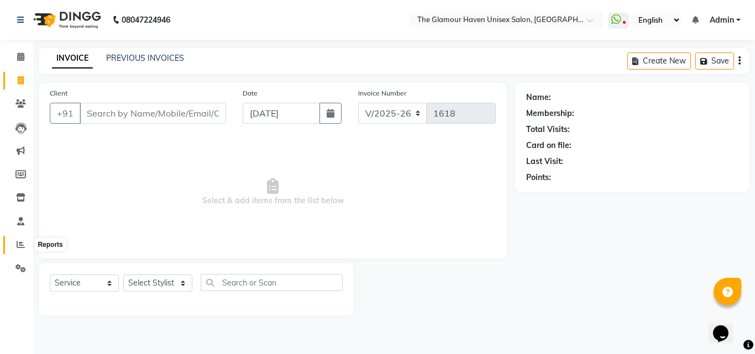
click at [17, 241] on icon at bounding box center [21, 244] width 8 height 8
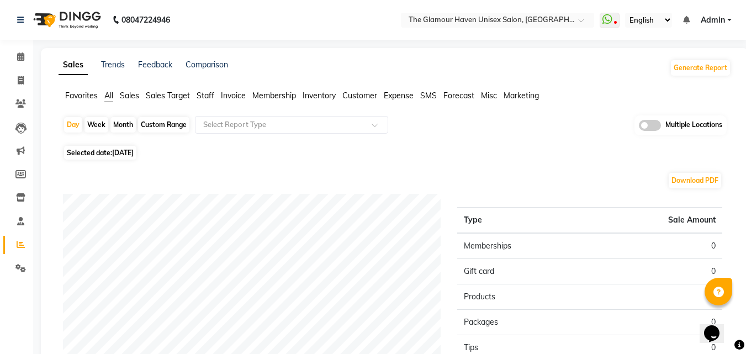
click at [203, 93] on span "Staff" at bounding box center [206, 96] width 18 height 10
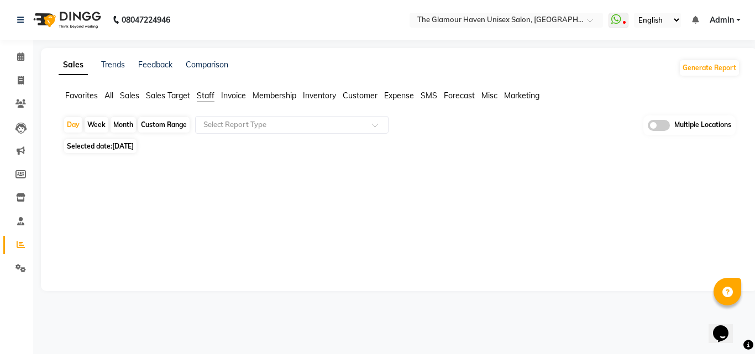
click at [119, 126] on div "Month" at bounding box center [123, 124] width 25 height 15
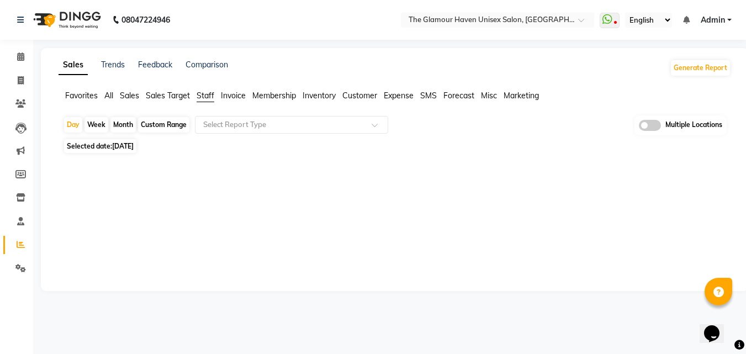
select select "9"
select select "2025"
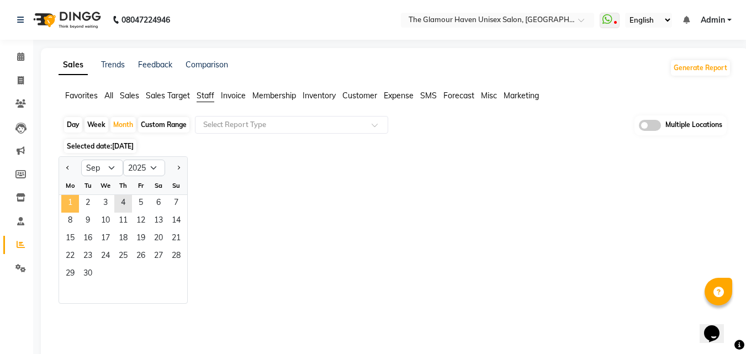
click at [74, 206] on span "1" at bounding box center [70, 204] width 18 height 18
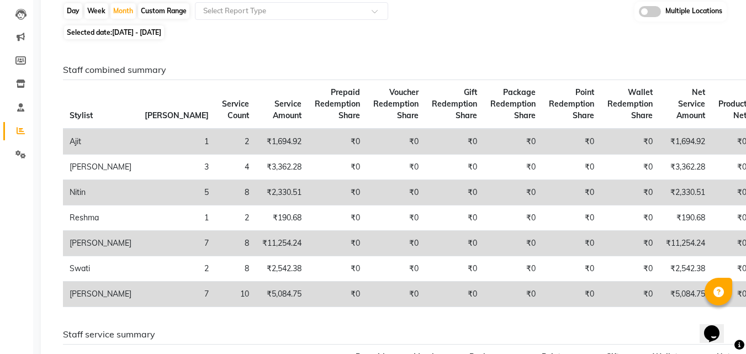
scroll to position [55, 0]
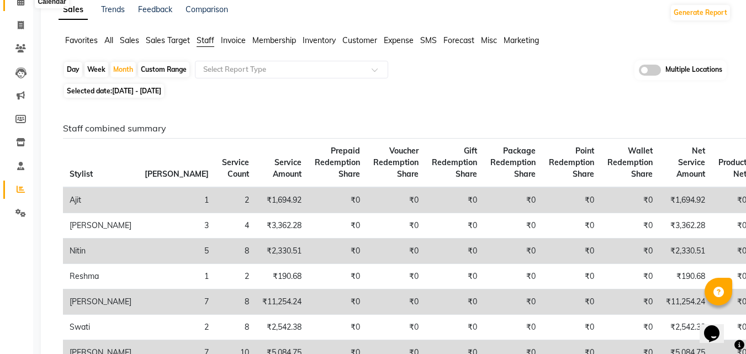
click at [22, 6] on span at bounding box center [20, 2] width 19 height 13
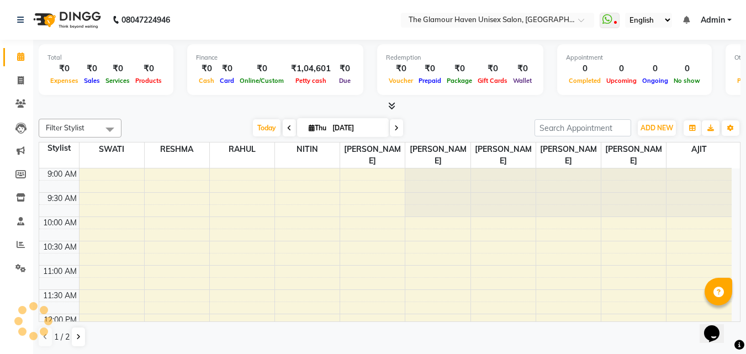
scroll to position [195, 0]
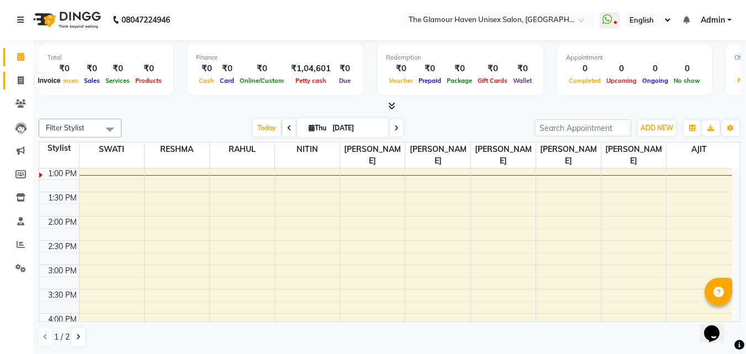
click at [23, 76] on icon at bounding box center [21, 80] width 6 height 8
select select "service"
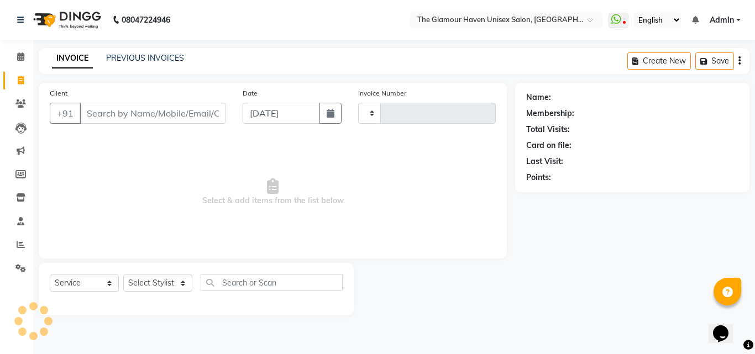
type input "1618"
select select "7124"
click at [161, 47] on div "08047224946 Select Location × The Glamour Haven Unisex Salon, Thane WhatsApp St…" at bounding box center [377, 177] width 755 height 354
click at [161, 59] on link "PREVIOUS INVOICES" at bounding box center [145, 58] width 78 height 10
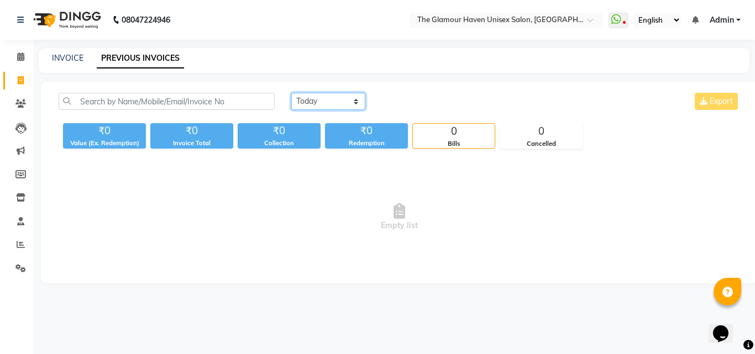
click at [355, 102] on select "Today Yesterday Custom Range" at bounding box center [328, 101] width 74 height 17
select select "yesterday"
click at [291, 93] on select "Today Yesterday Custom Range" at bounding box center [328, 101] width 74 height 17
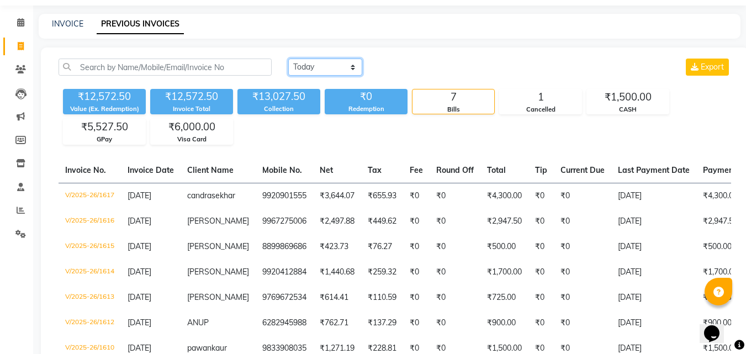
scroll to position [28, 0]
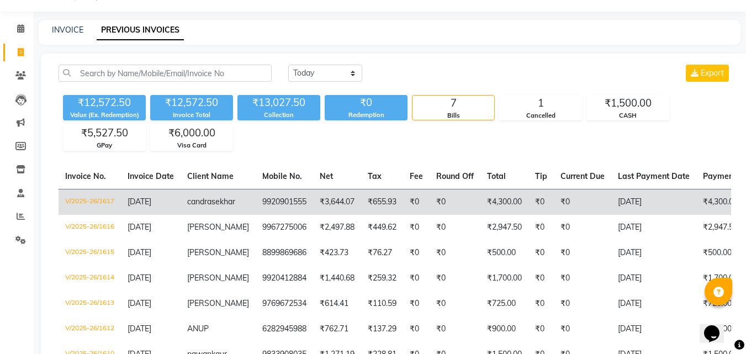
click at [186, 208] on td "candrasekhar" at bounding box center [218, 202] width 75 height 26
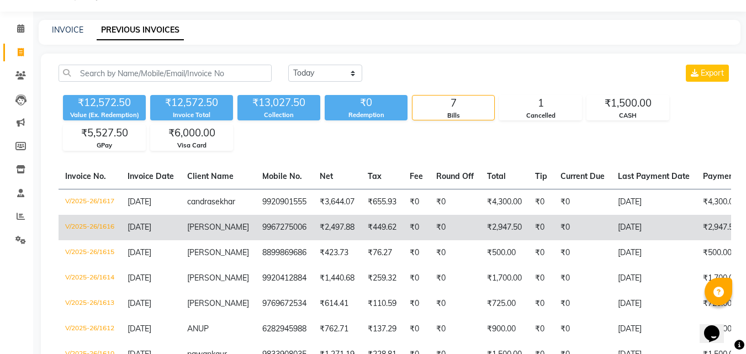
click at [288, 228] on td "9967275006" at bounding box center [284, 227] width 57 height 25
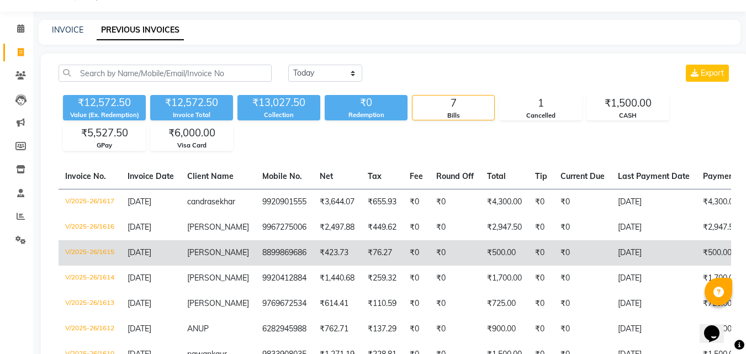
click at [275, 253] on td "8899869686" at bounding box center [284, 252] width 57 height 25
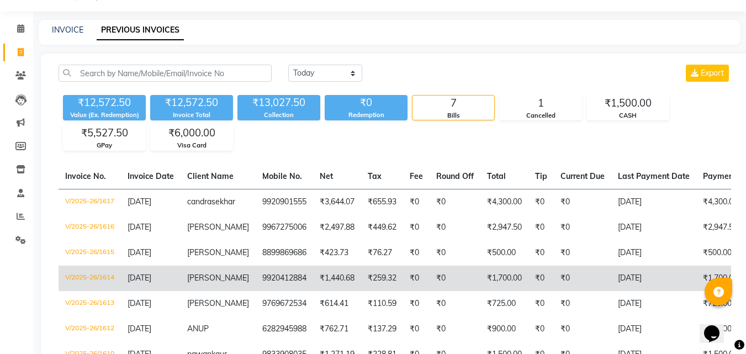
click at [256, 291] on td "9920412884" at bounding box center [284, 278] width 57 height 25
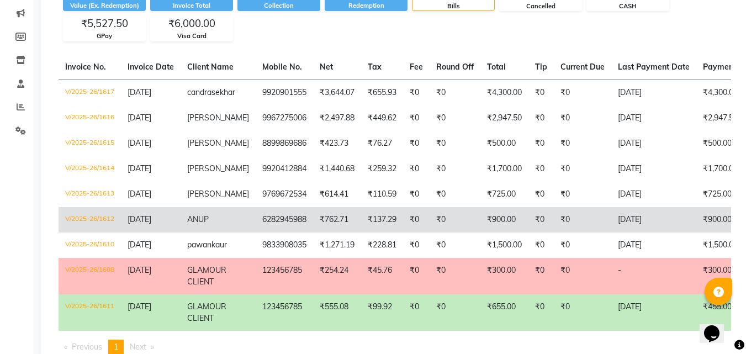
scroll to position [139, 0]
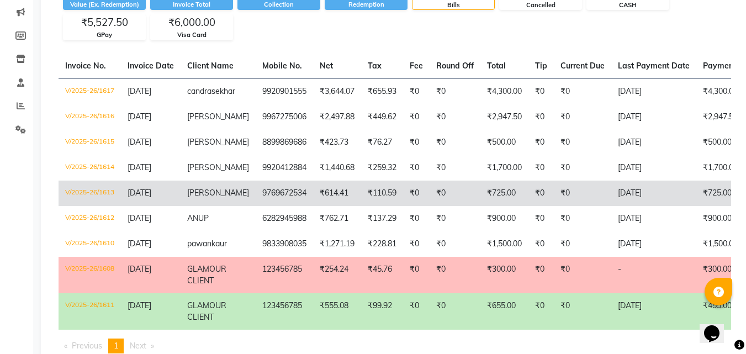
click at [288, 203] on td "9769672534" at bounding box center [284, 193] width 57 height 25
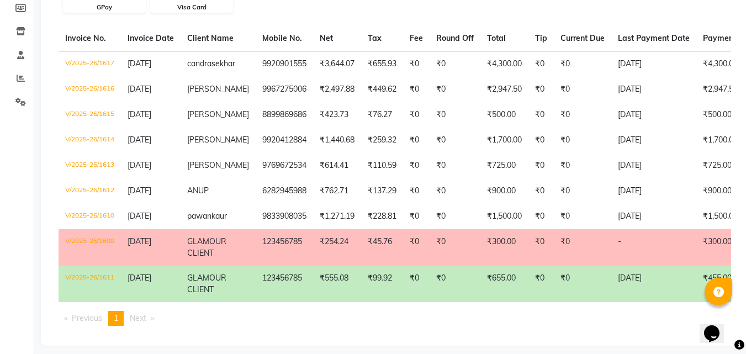
scroll to position [194, 0]
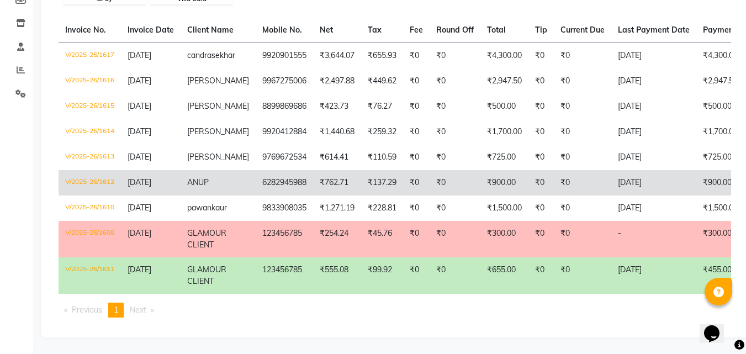
click at [297, 177] on td "6282945988" at bounding box center [284, 182] width 57 height 25
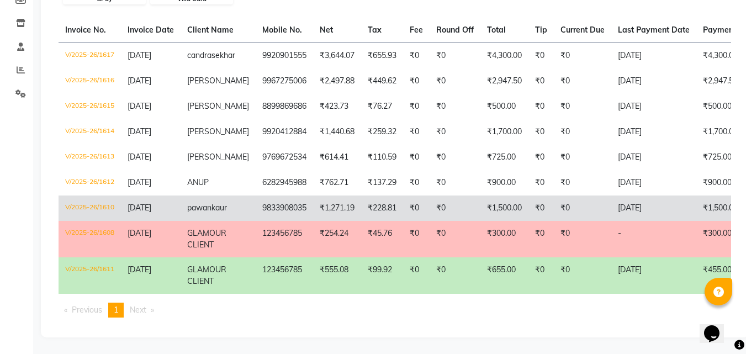
click at [259, 198] on td "9833908035" at bounding box center [284, 208] width 57 height 25
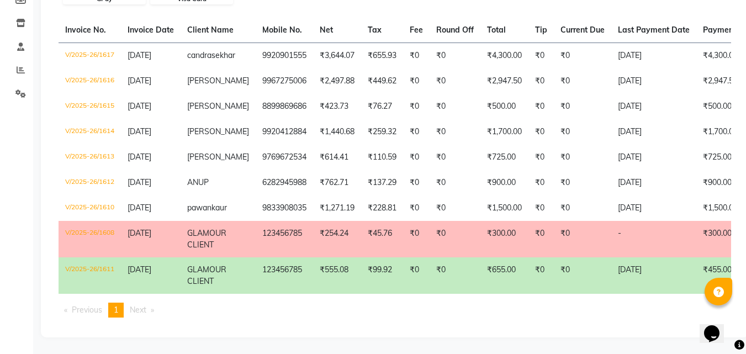
click at [351, 232] on td "₹254.24" at bounding box center [337, 239] width 48 height 36
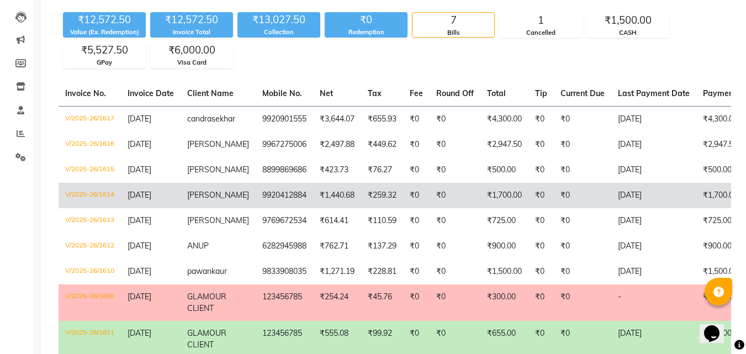
scroll to position [139, 0]
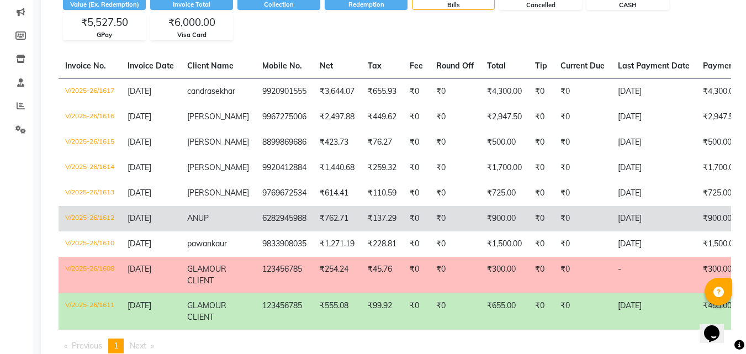
click at [200, 223] on span "ANUP" at bounding box center [198, 218] width 22 height 10
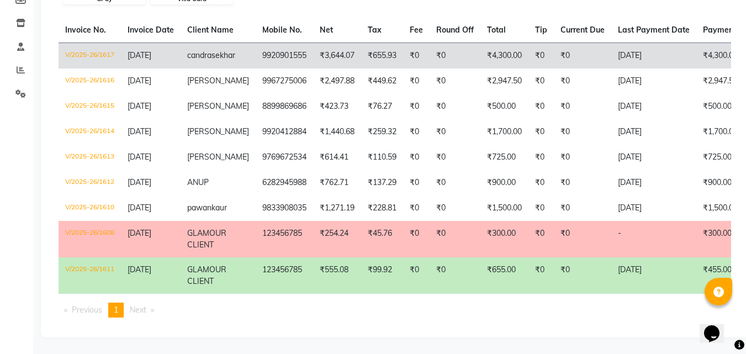
scroll to position [194, 0]
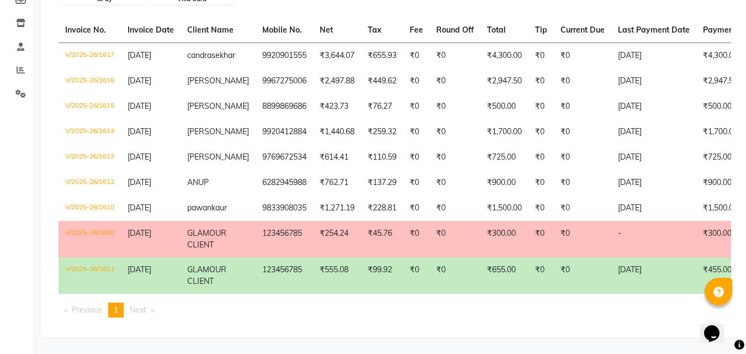
click at [141, 310] on span "Next page" at bounding box center [138, 310] width 17 height 10
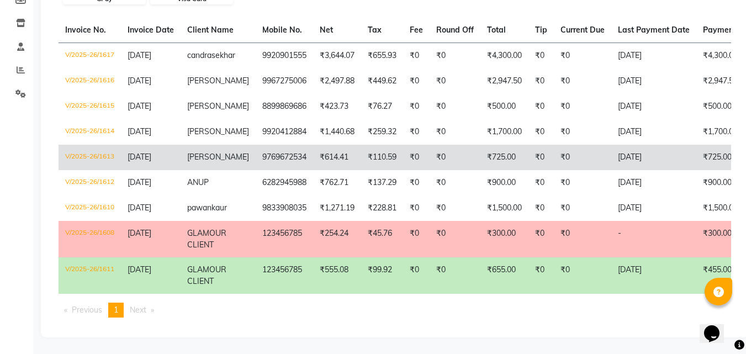
click at [215, 153] on td "priti" at bounding box center [218, 157] width 75 height 25
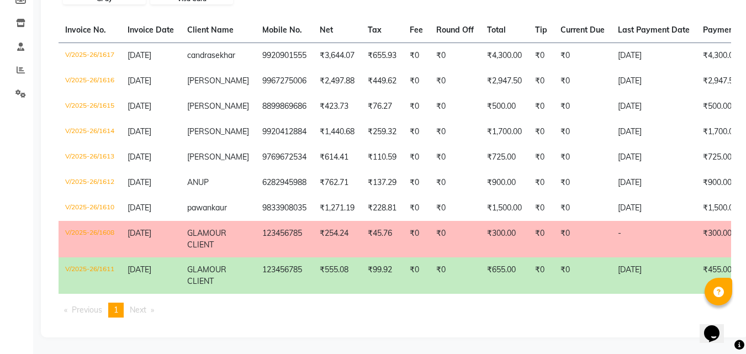
scroll to position [139, 0]
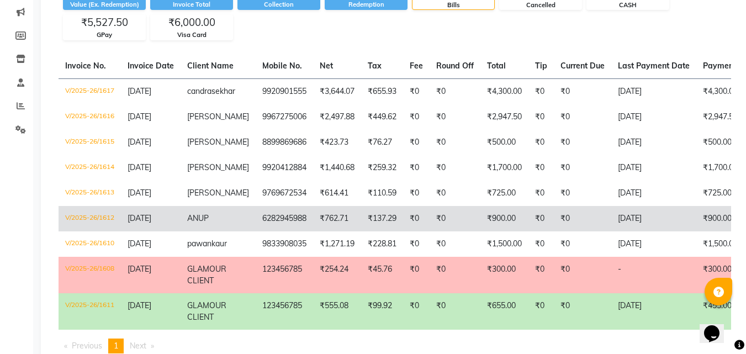
click at [191, 223] on span "ANUP" at bounding box center [198, 218] width 22 height 10
click at [113, 227] on td "V/2025-26/1612" at bounding box center [90, 218] width 62 height 25
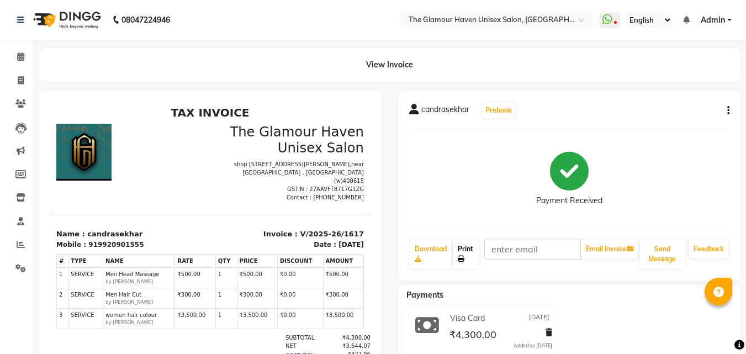
click at [470, 257] on link "Print" at bounding box center [466, 254] width 25 height 29
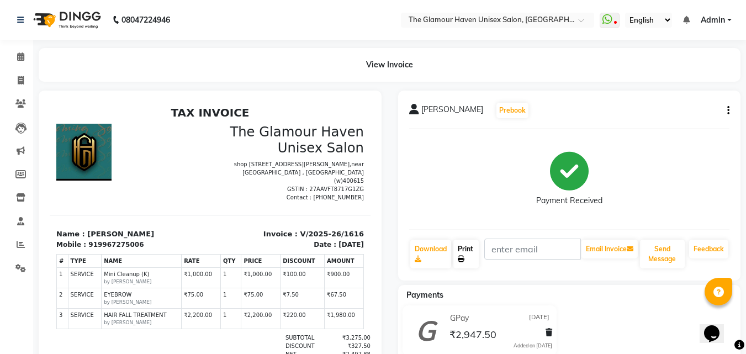
click at [464, 256] on icon at bounding box center [461, 259] width 7 height 7
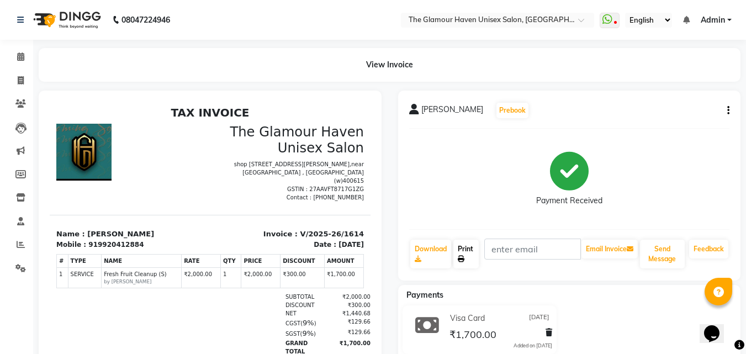
click at [460, 250] on link "Print" at bounding box center [466, 254] width 25 height 29
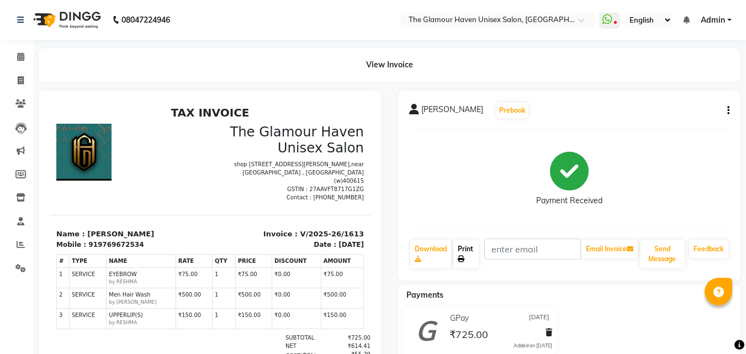
click at [466, 256] on link "Print" at bounding box center [466, 254] width 25 height 29
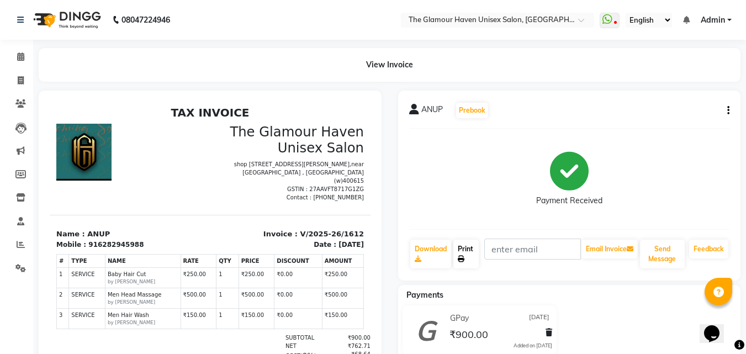
click at [458, 258] on link "Print" at bounding box center [466, 254] width 25 height 29
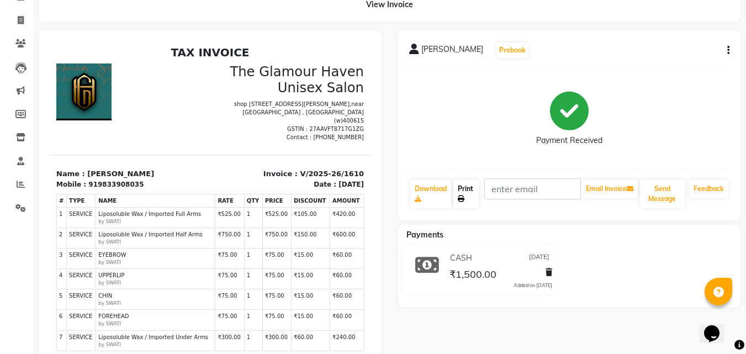
scroll to position [26, 0]
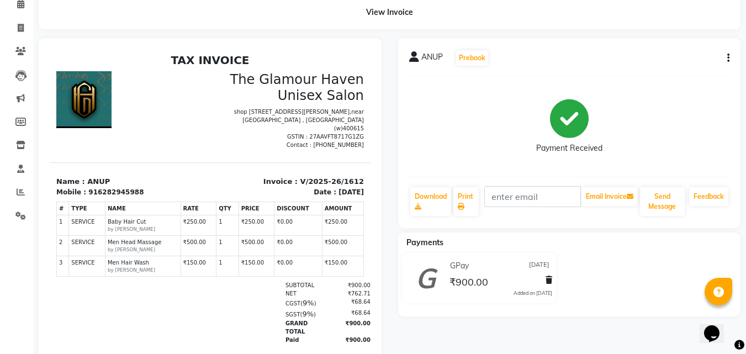
scroll to position [55, 0]
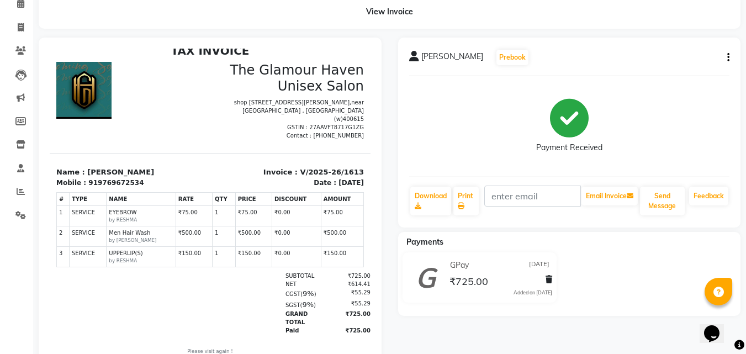
scroll to position [101, 0]
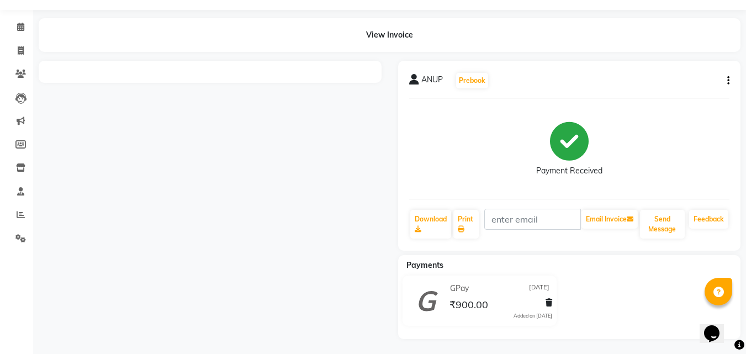
scroll to position [31, 0]
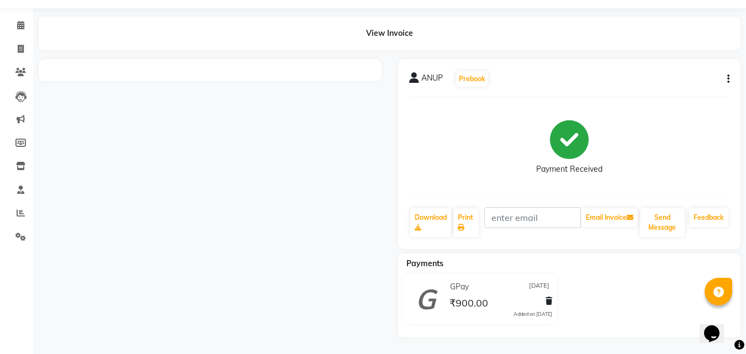
click at [251, 134] on div at bounding box center [210, 198] width 360 height 278
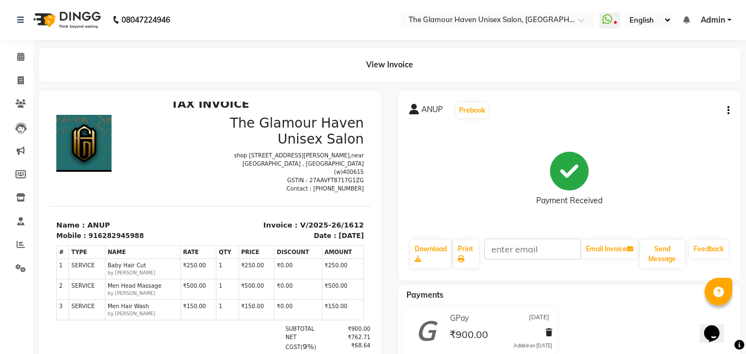
scroll to position [101, 0]
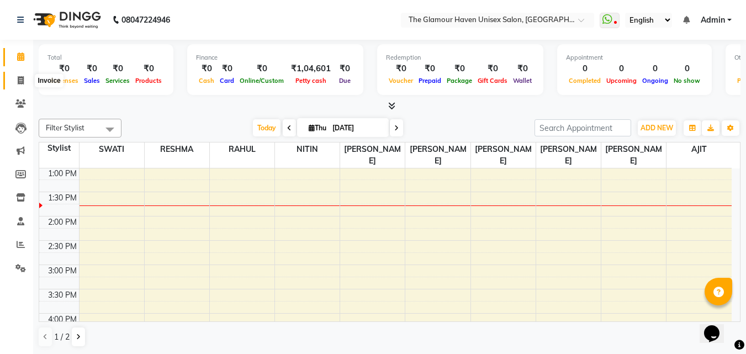
click at [20, 82] on icon at bounding box center [21, 80] width 6 height 8
select select "service"
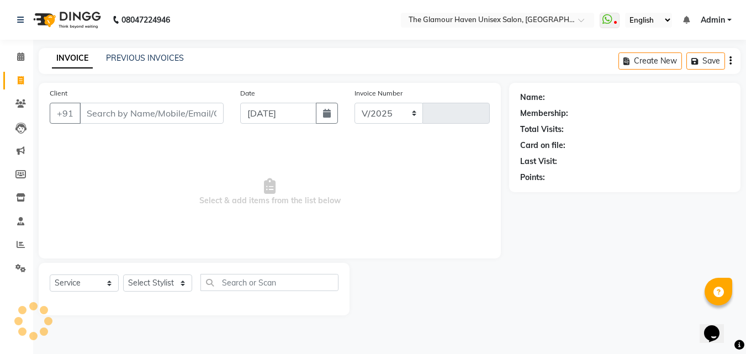
select select "7124"
type input "1619"
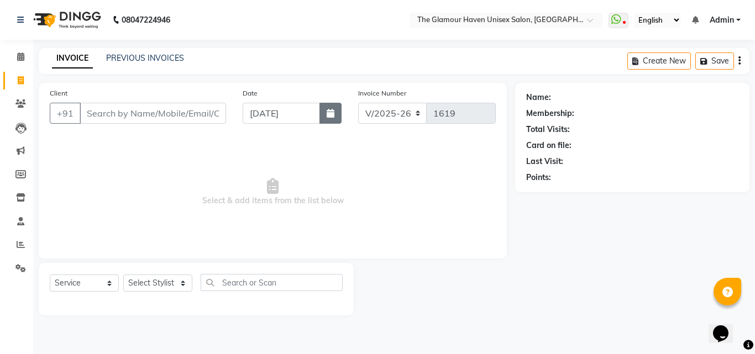
click at [330, 115] on icon "button" at bounding box center [331, 113] width 8 height 9
select select "9"
select select "2025"
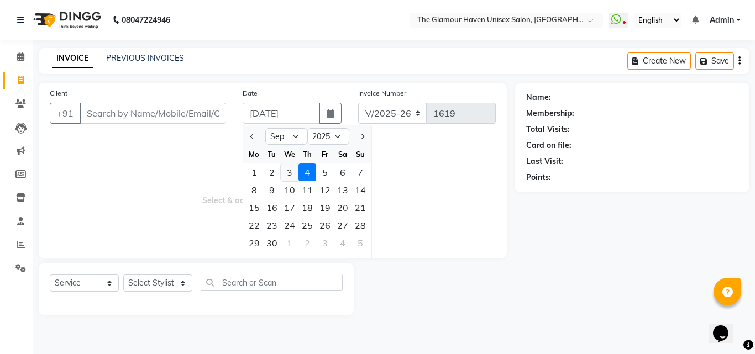
click at [287, 170] on div "3" at bounding box center [290, 173] width 18 height 18
type input "[DATE]"
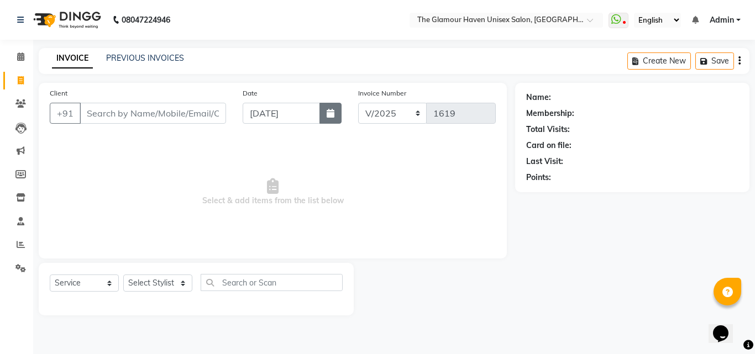
click at [333, 118] on button "button" at bounding box center [330, 113] width 22 height 21
select select "9"
select select "2025"
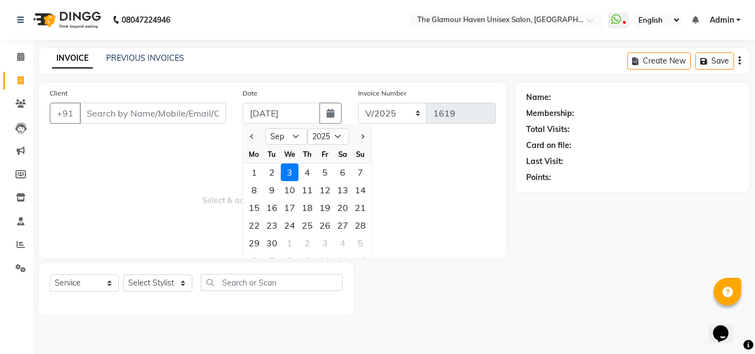
click at [283, 169] on div "3" at bounding box center [290, 173] width 18 height 18
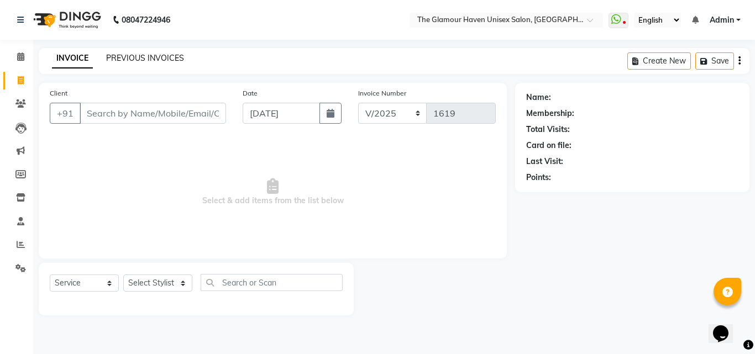
click at [145, 59] on link "PREVIOUS INVOICES" at bounding box center [145, 58] width 78 height 10
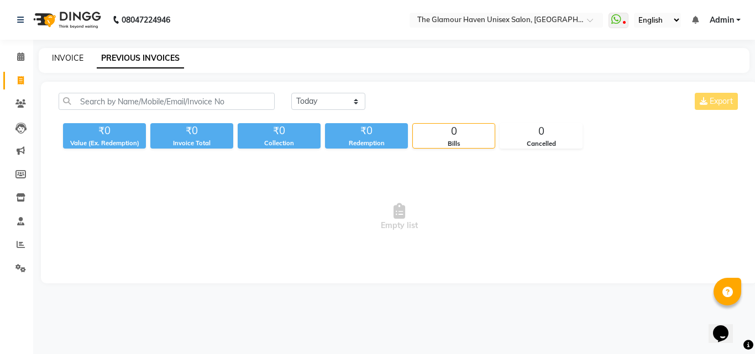
click at [61, 62] on link "INVOICE" at bounding box center [67, 58] width 31 height 10
select select "7124"
select select "service"
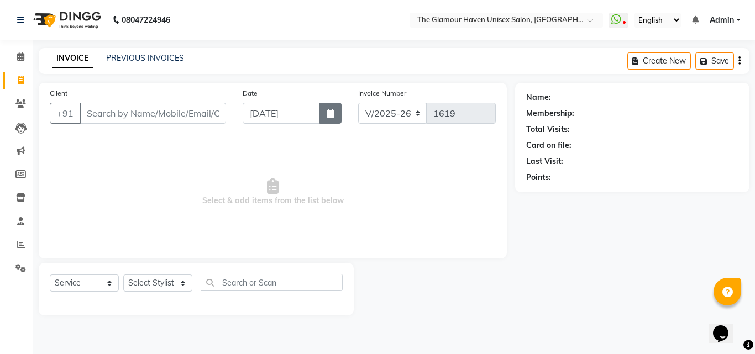
click at [333, 117] on icon "button" at bounding box center [331, 113] width 8 height 9
select select "9"
select select "2025"
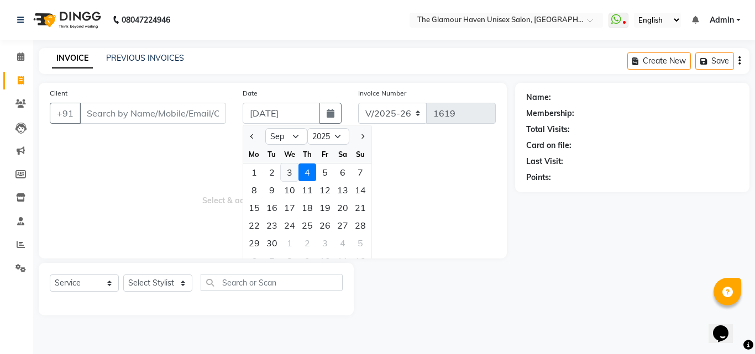
click at [288, 172] on div "3" at bounding box center [290, 173] width 18 height 18
type input "[DATE]"
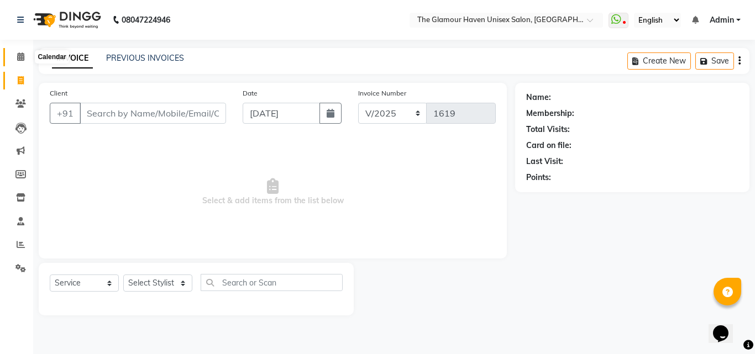
click at [26, 56] on span at bounding box center [20, 57] width 19 height 13
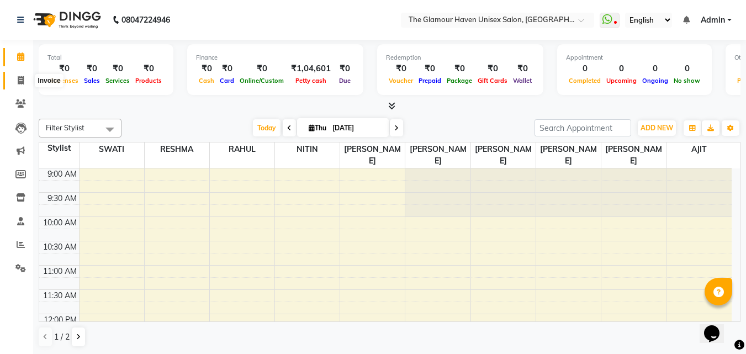
click at [22, 81] on icon at bounding box center [21, 80] width 6 height 8
select select "7124"
select select "service"
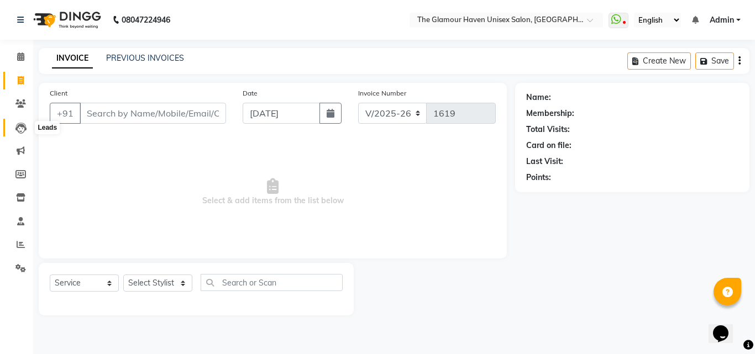
click at [24, 130] on icon at bounding box center [20, 128] width 11 height 11
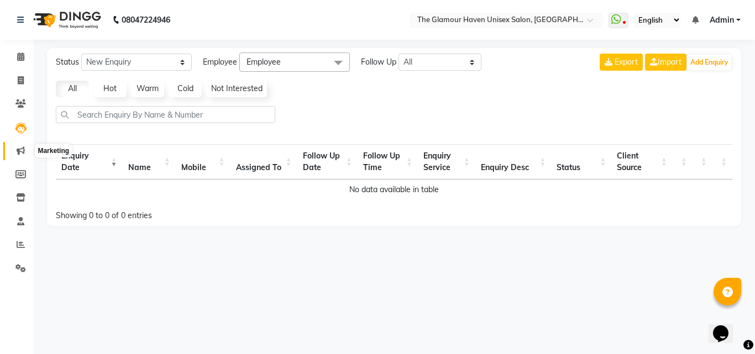
click at [22, 151] on icon at bounding box center [21, 150] width 8 height 8
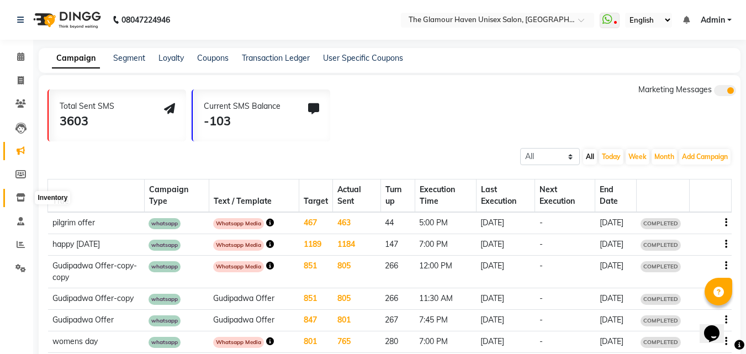
click at [20, 200] on icon at bounding box center [20, 197] width 9 height 8
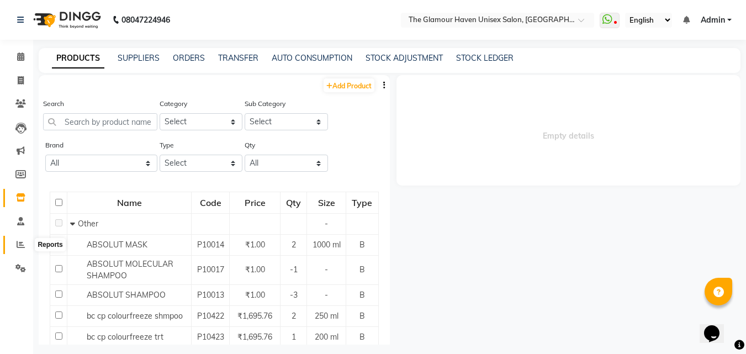
click at [18, 246] on icon at bounding box center [21, 244] width 8 height 8
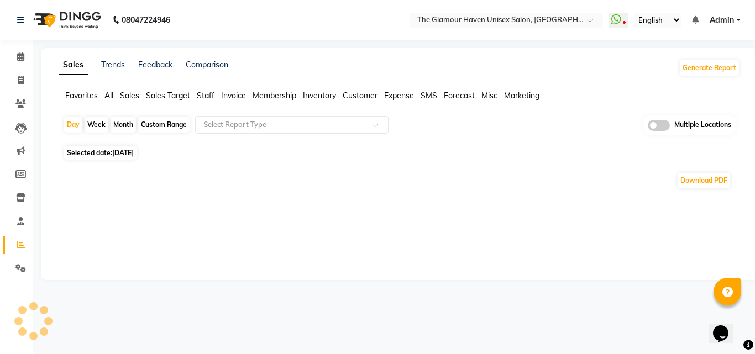
click at [229, 98] on span "Invoice" at bounding box center [233, 96] width 25 height 10
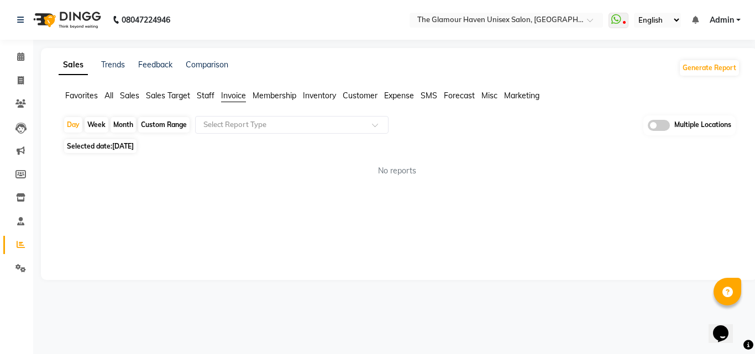
click at [231, 101] on li "Invoice" at bounding box center [233, 96] width 25 height 12
click at [19, 81] on icon at bounding box center [21, 80] width 6 height 8
select select "7124"
select select "service"
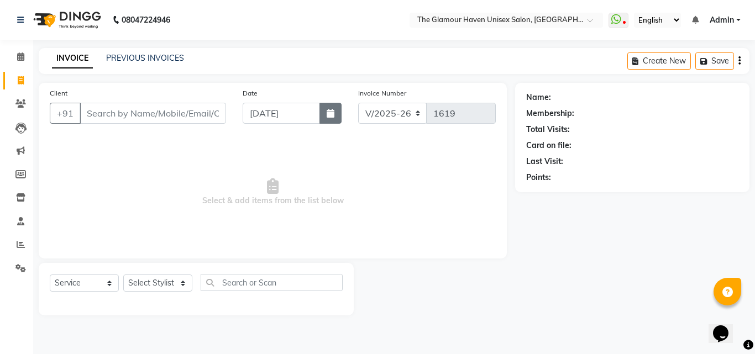
click at [325, 115] on button "button" at bounding box center [330, 113] width 22 height 21
select select "9"
select select "2025"
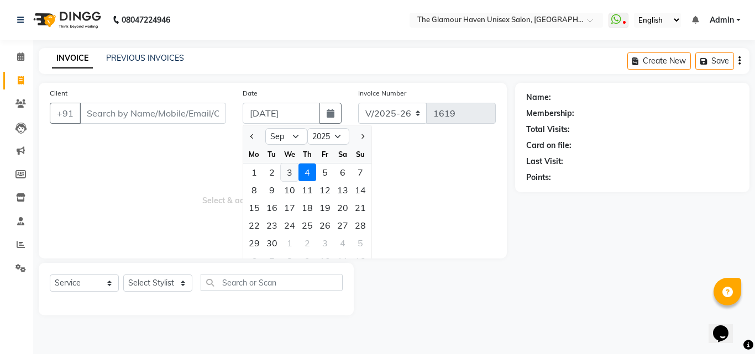
click at [290, 174] on div "3" at bounding box center [290, 173] width 18 height 18
type input "[DATE]"
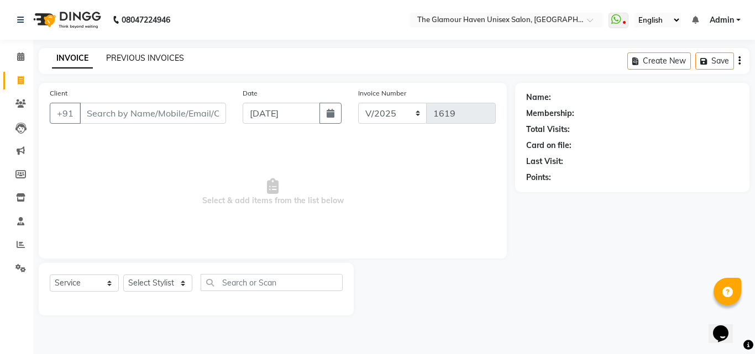
click at [141, 56] on link "PREVIOUS INVOICES" at bounding box center [145, 58] width 78 height 10
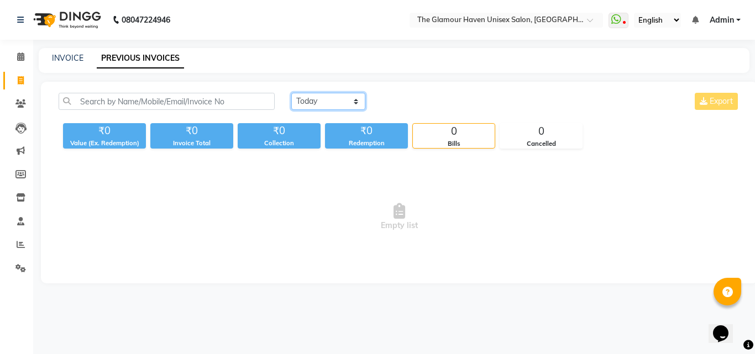
click at [350, 106] on select "Today Yesterday Custom Range" at bounding box center [328, 101] width 74 height 17
select select "yesterday"
click at [291, 93] on select "Today Yesterday Custom Range" at bounding box center [328, 101] width 74 height 17
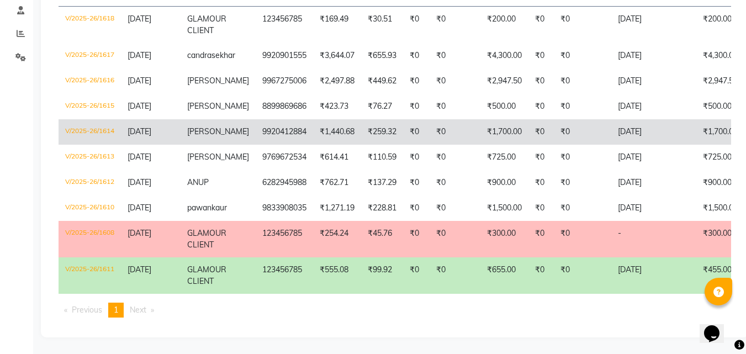
click at [223, 127] on span "rohit khanna" at bounding box center [218, 132] width 62 height 10
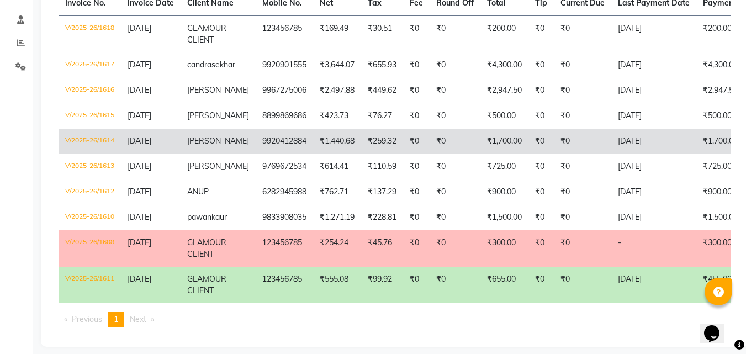
scroll to position [230, 0]
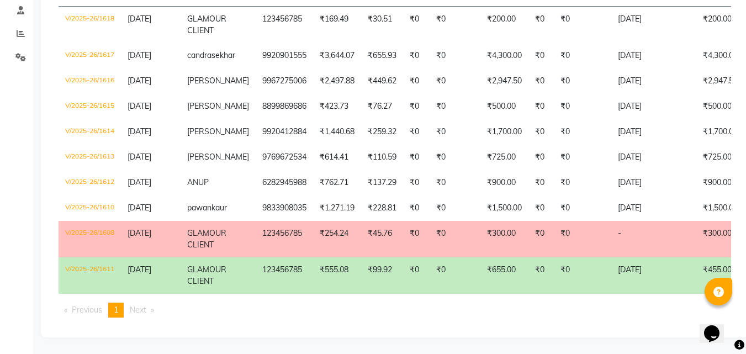
click at [144, 313] on span "Next page" at bounding box center [138, 310] width 17 height 10
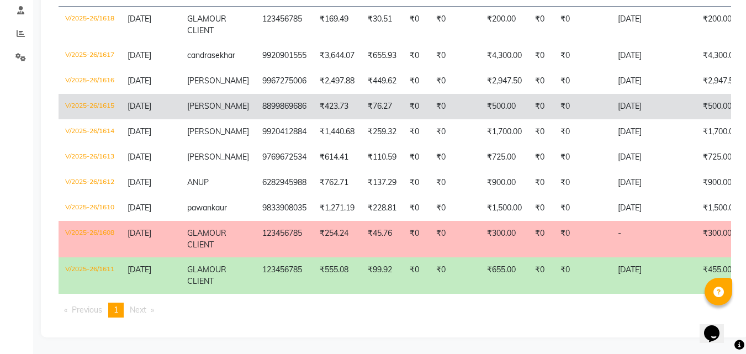
click at [88, 94] on td "V/2025-26/1615" at bounding box center [90, 106] width 62 height 25
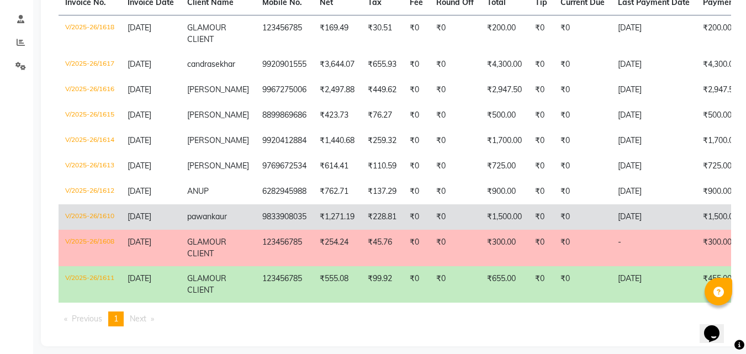
scroll to position [175, 0]
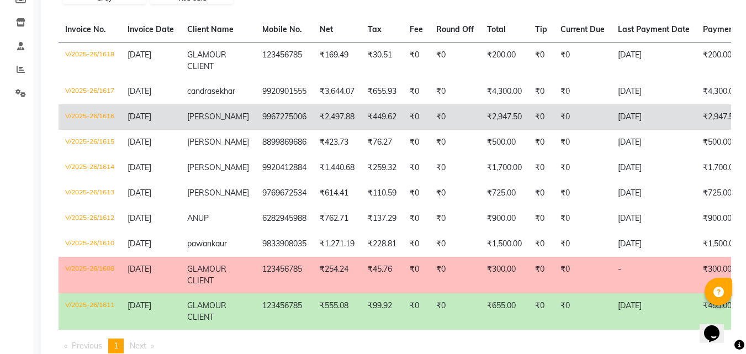
click at [82, 113] on td "V/2025-26/1616" at bounding box center [90, 116] width 62 height 25
click at [72, 116] on td "V/2025-26/1616" at bounding box center [90, 116] width 62 height 25
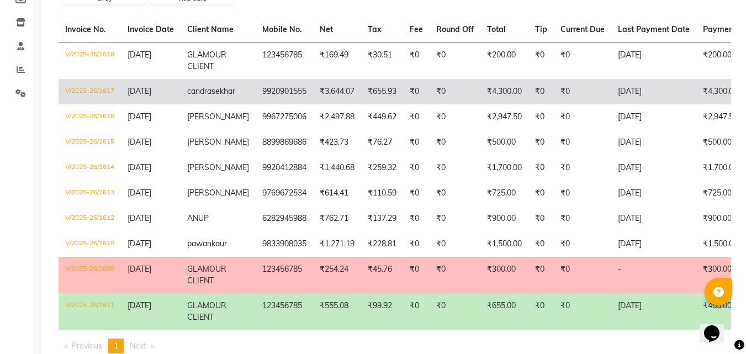
click at [101, 91] on td "V/2025-26/1617" at bounding box center [90, 91] width 62 height 25
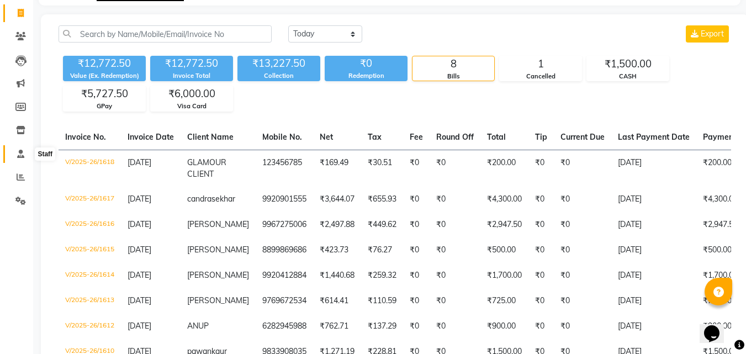
scroll to position [65, 0]
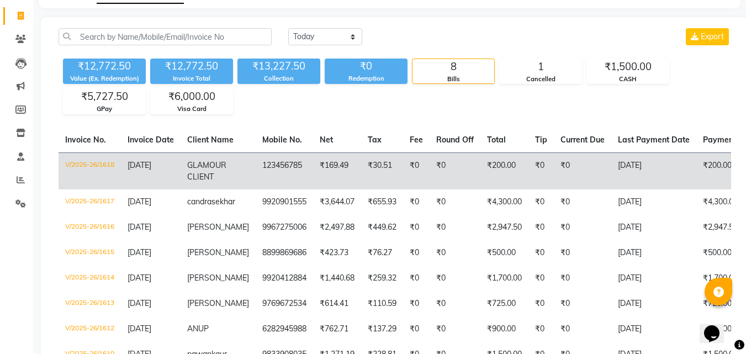
click at [83, 166] on td "V/2025-26/1618" at bounding box center [90, 171] width 62 height 37
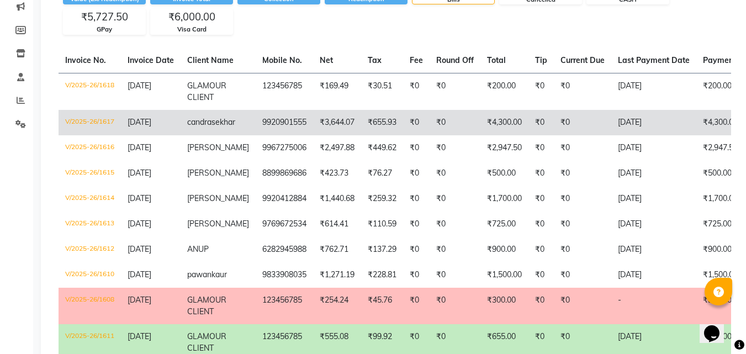
scroll to position [175, 0]
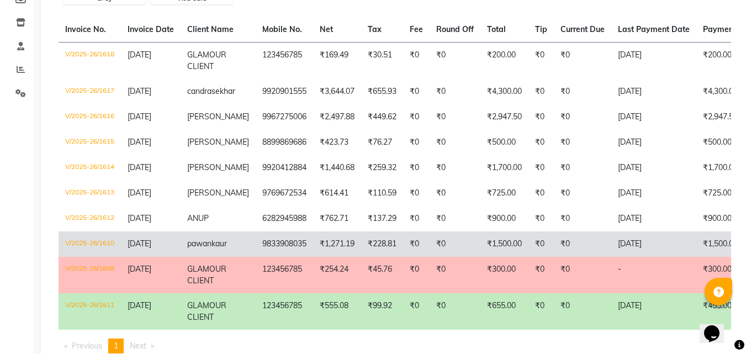
click at [208, 249] on span "pawan" at bounding box center [199, 244] width 24 height 10
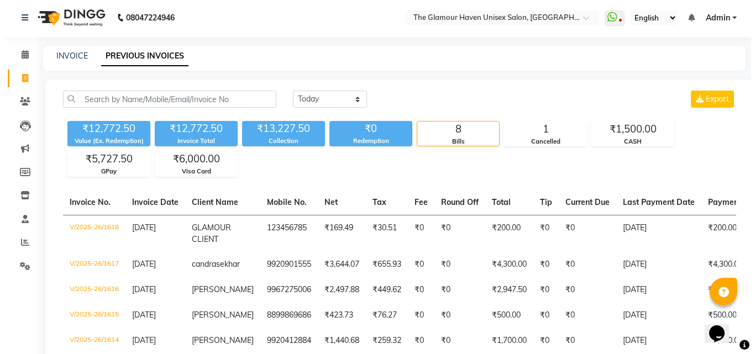
scroll to position [0, 0]
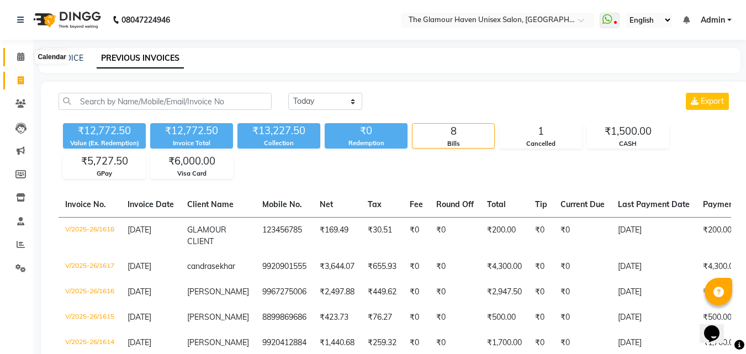
click at [25, 55] on span at bounding box center [20, 57] width 19 height 13
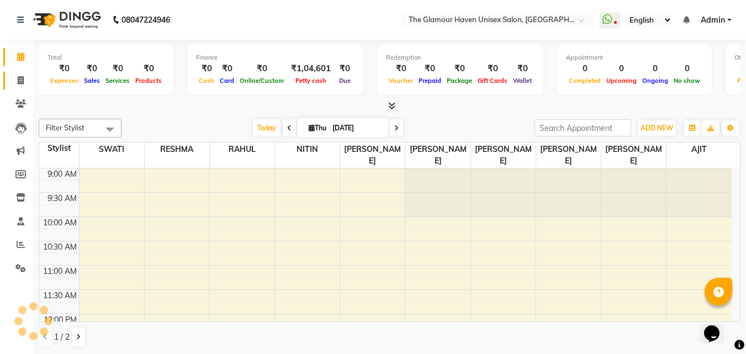
click at [17, 73] on link "Invoice" at bounding box center [16, 81] width 27 height 18
select select "7124"
select select "service"
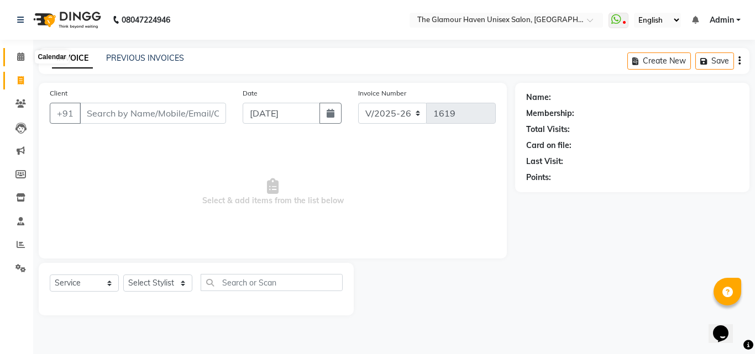
click at [16, 57] on span at bounding box center [20, 57] width 19 height 13
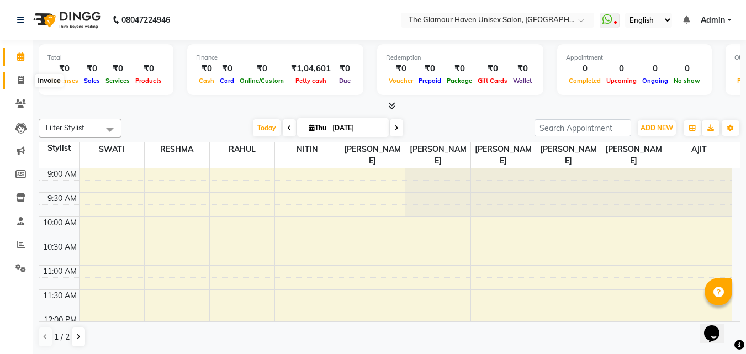
click at [13, 76] on span at bounding box center [20, 81] width 19 height 13
select select "7124"
select select "service"
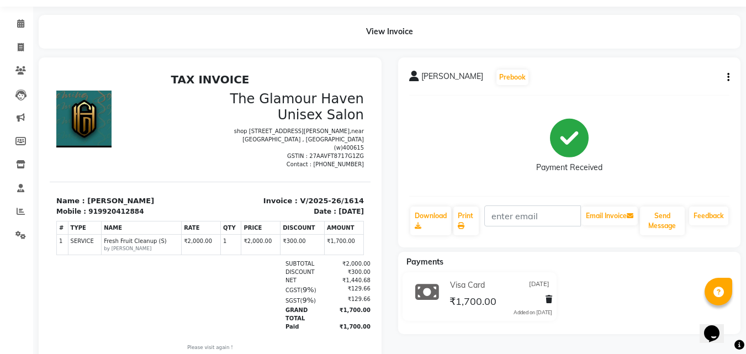
scroll to position [69, 0]
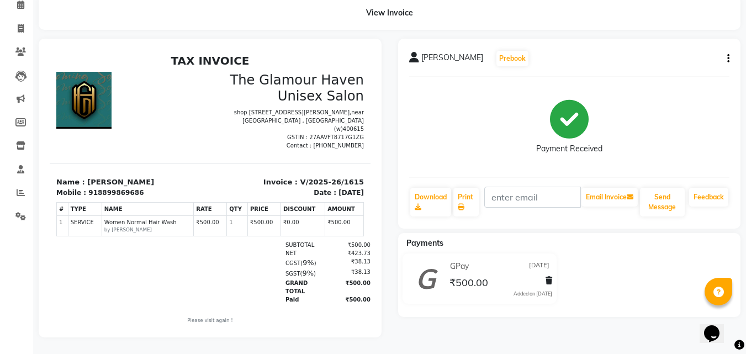
scroll to position [60, 0]
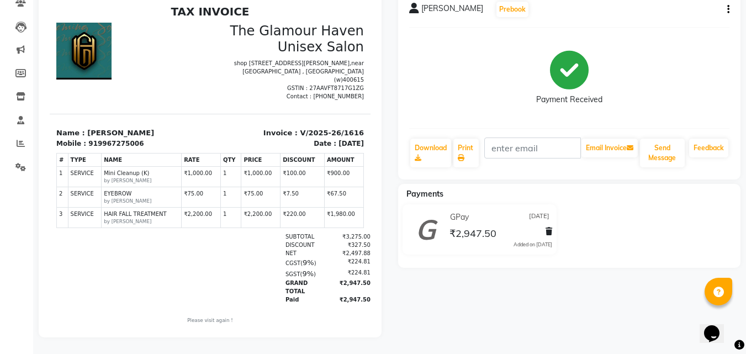
scroll to position [109, 0]
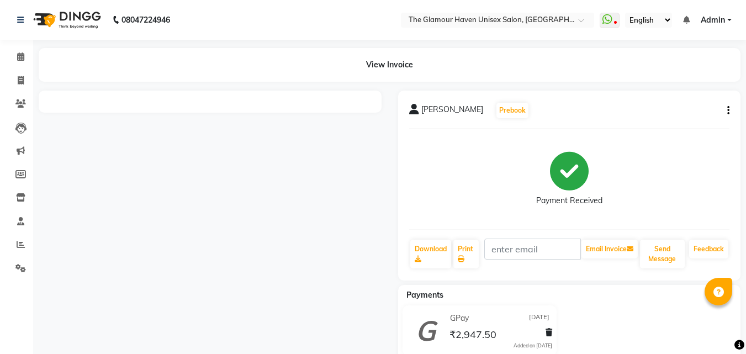
select select "en"
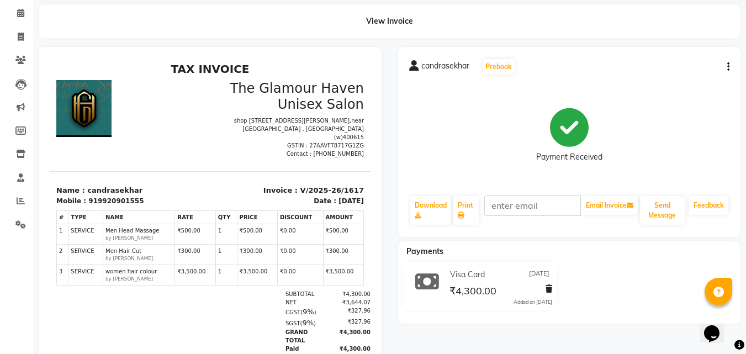
scroll to position [101, 0]
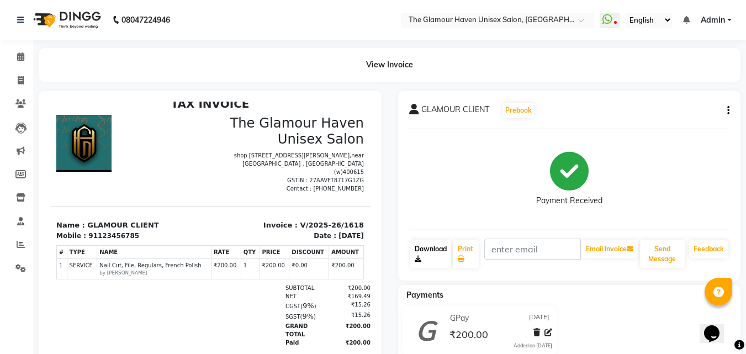
scroll to position [60, 0]
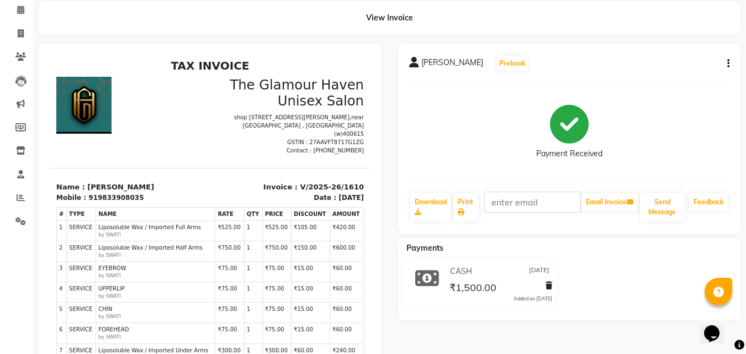
scroll to position [111, 0]
